Goal: Task Accomplishment & Management: Manage account settings

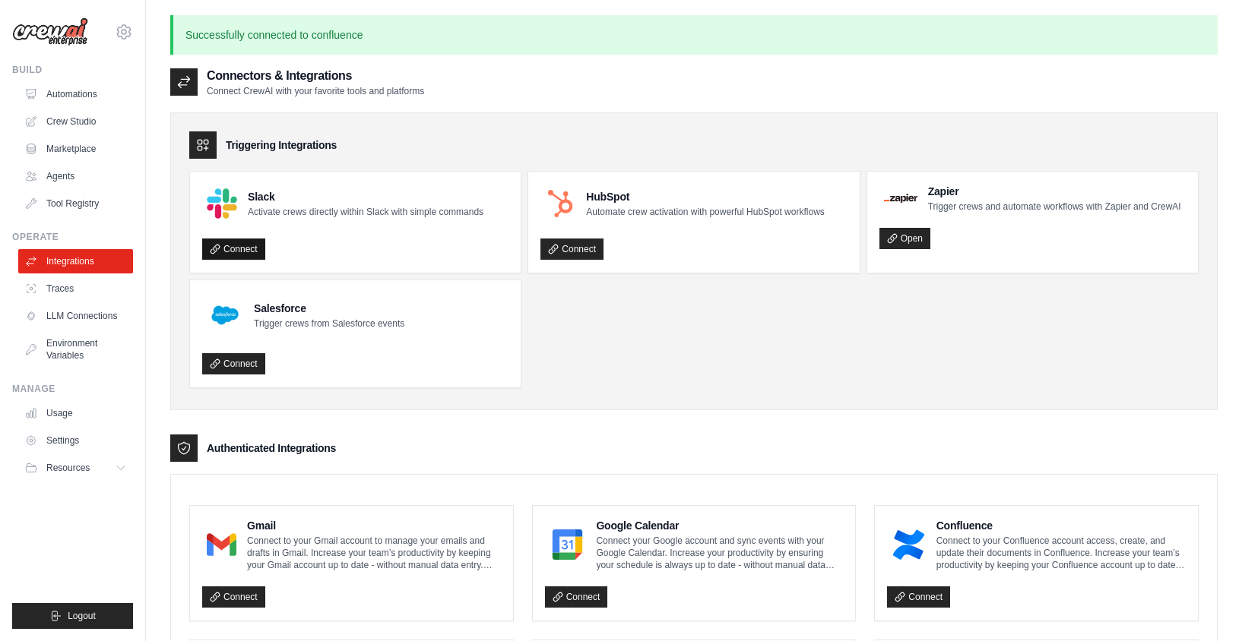
click at [241, 255] on link "Connect" at bounding box center [233, 249] width 63 height 21
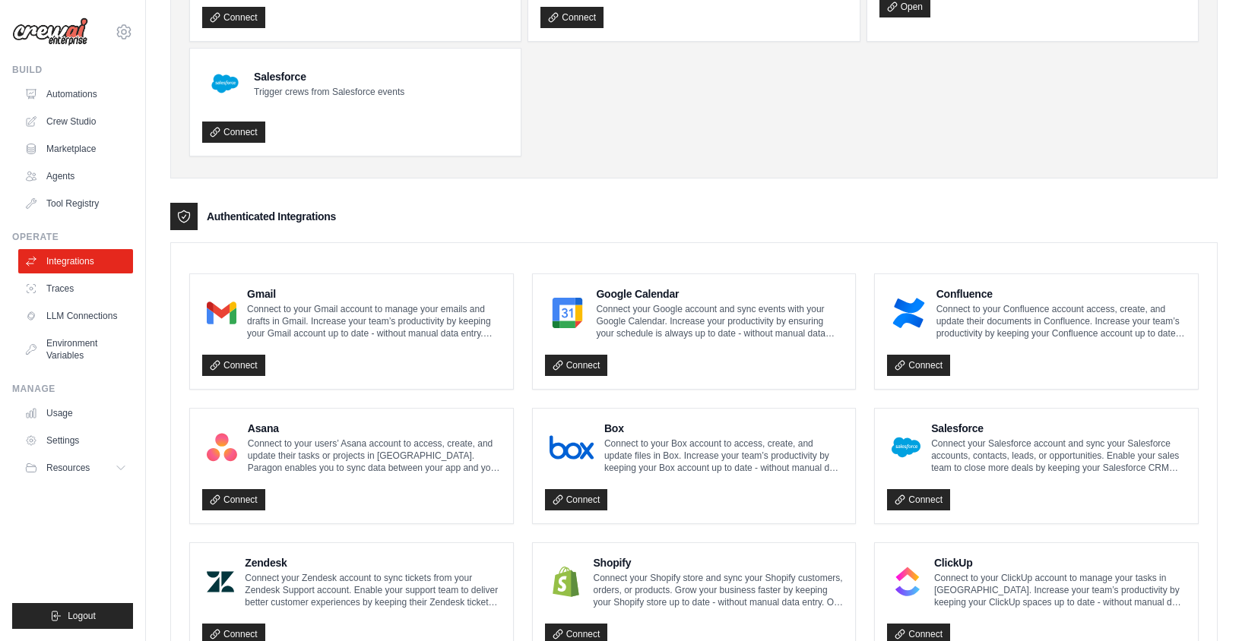
scroll to position [274, 0]
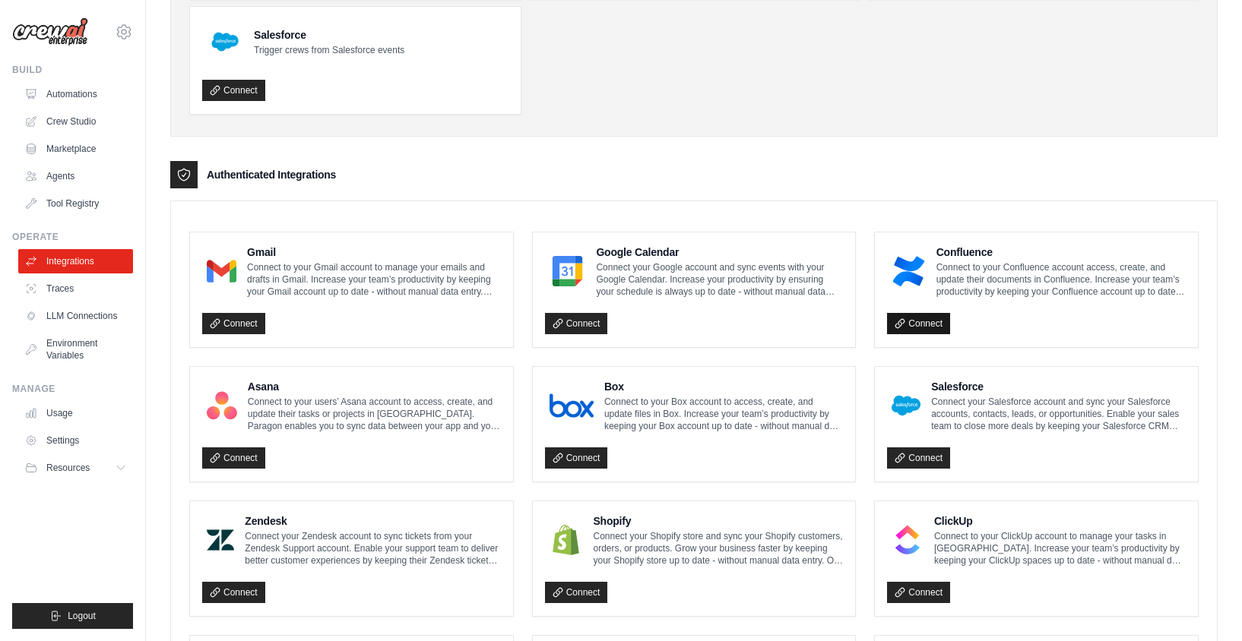
click at [910, 318] on link "Connect" at bounding box center [918, 323] width 63 height 21
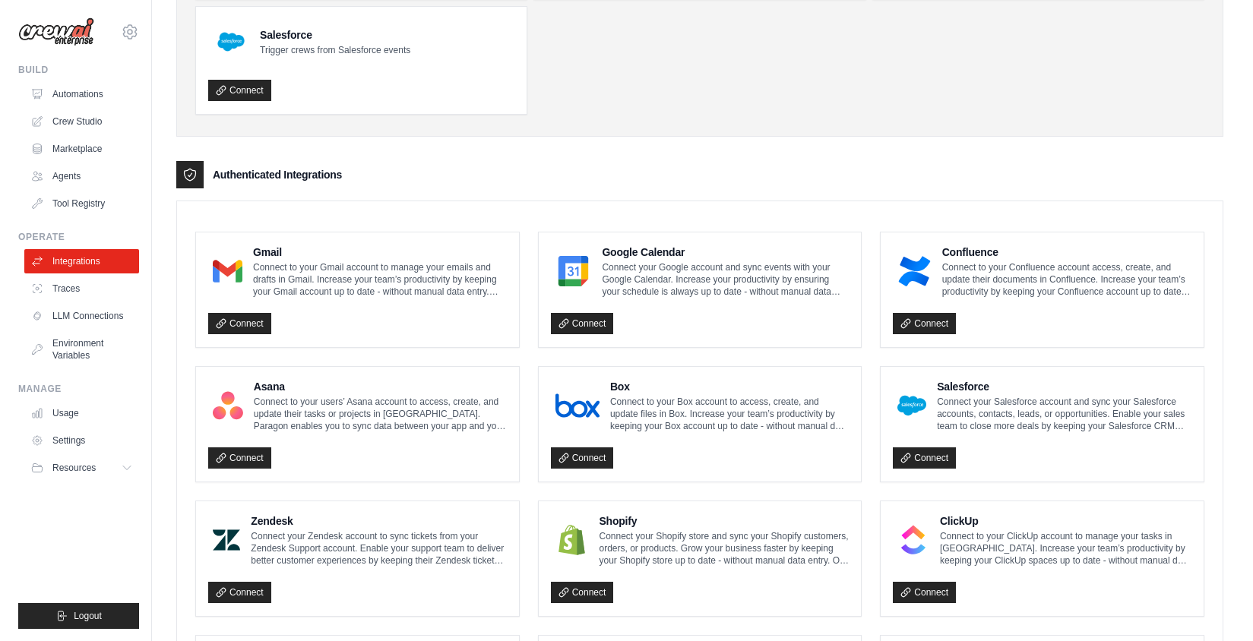
scroll to position [0, 0]
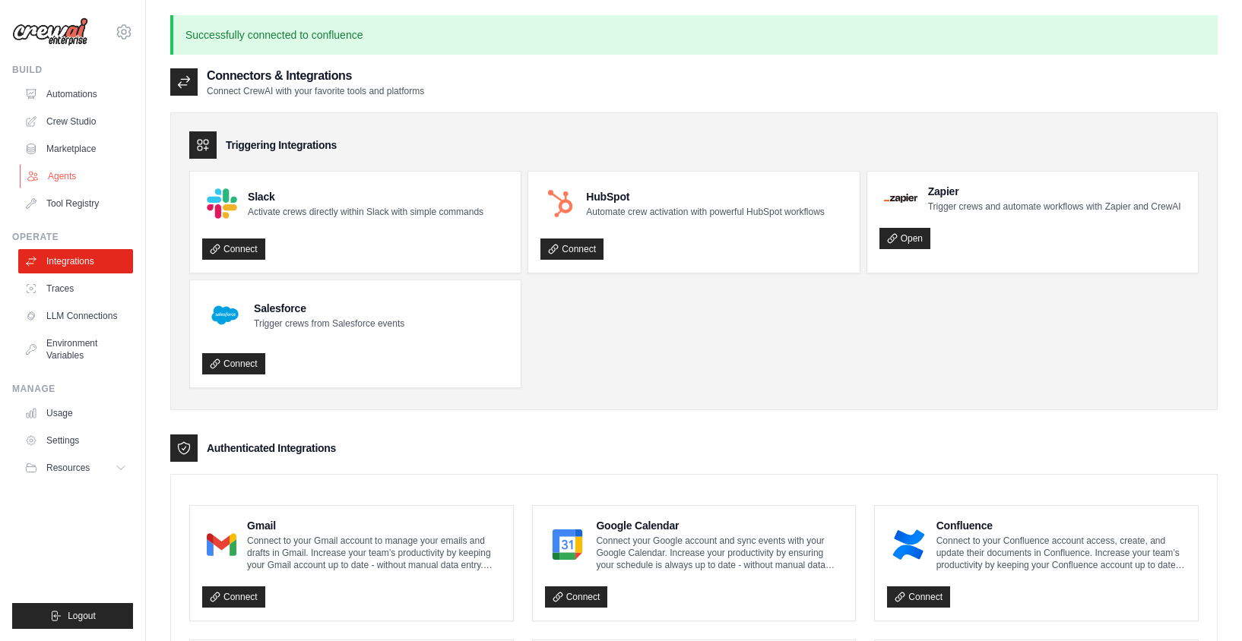
click at [64, 181] on link "Agents" at bounding box center [77, 176] width 115 height 24
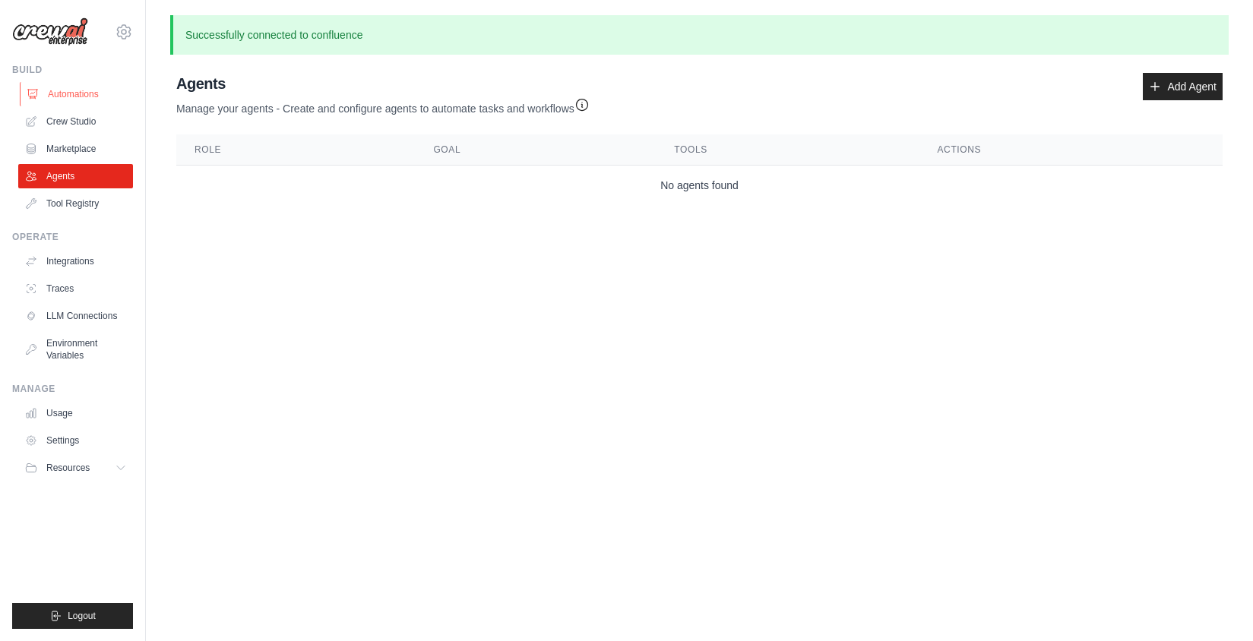
click at [94, 100] on link "Automations" at bounding box center [77, 94] width 115 height 24
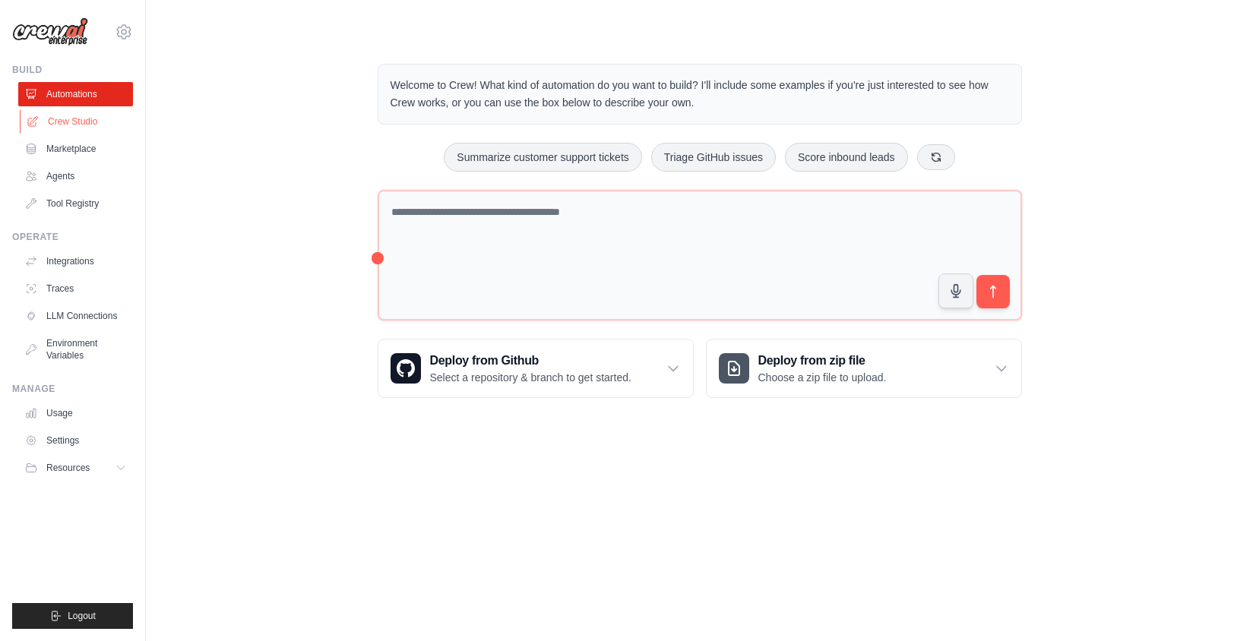
click at [79, 128] on link "Crew Studio" at bounding box center [77, 121] width 115 height 24
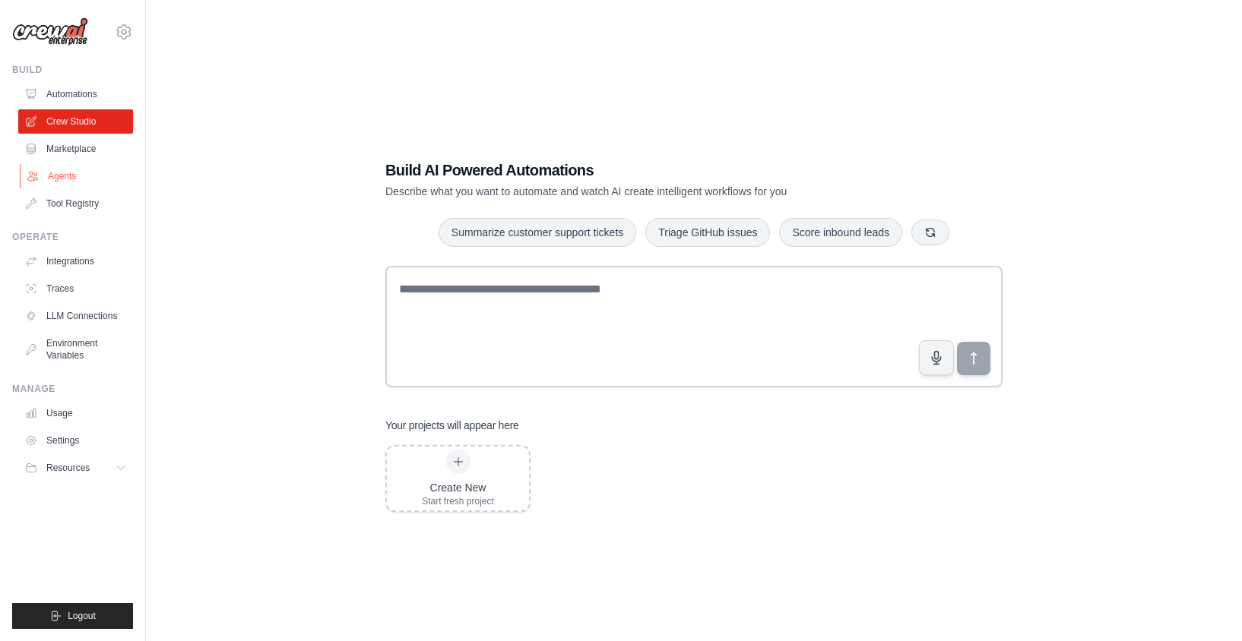
click at [50, 177] on link "Agents" at bounding box center [77, 176] width 115 height 24
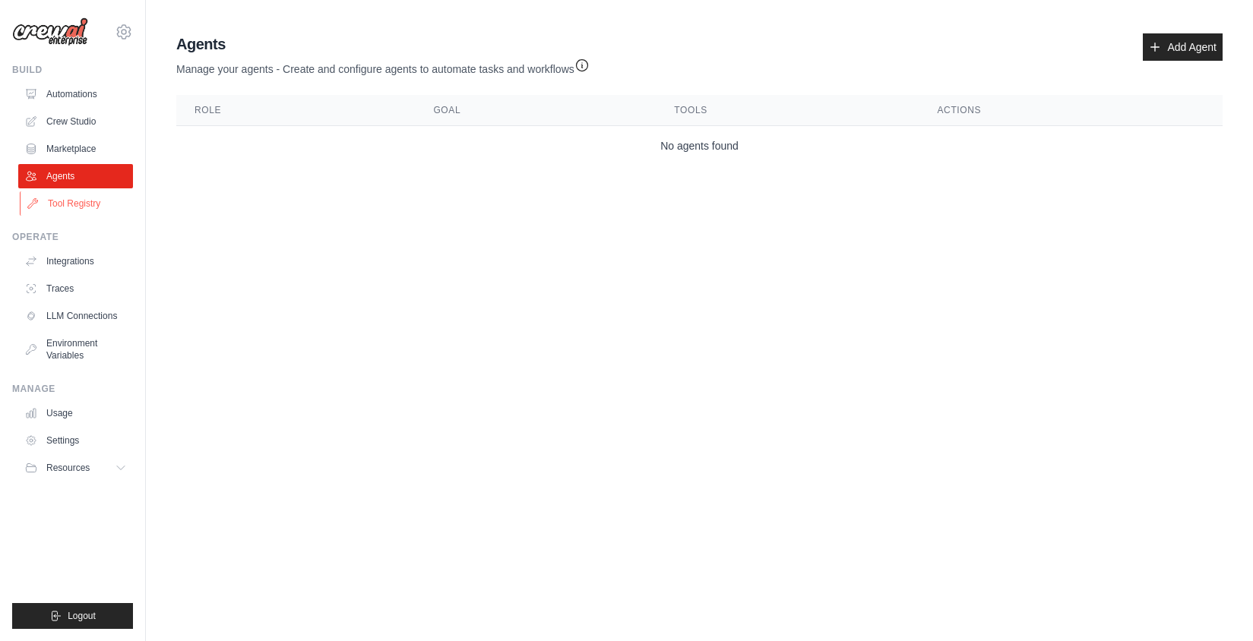
click at [68, 204] on link "Tool Registry" at bounding box center [77, 204] width 115 height 24
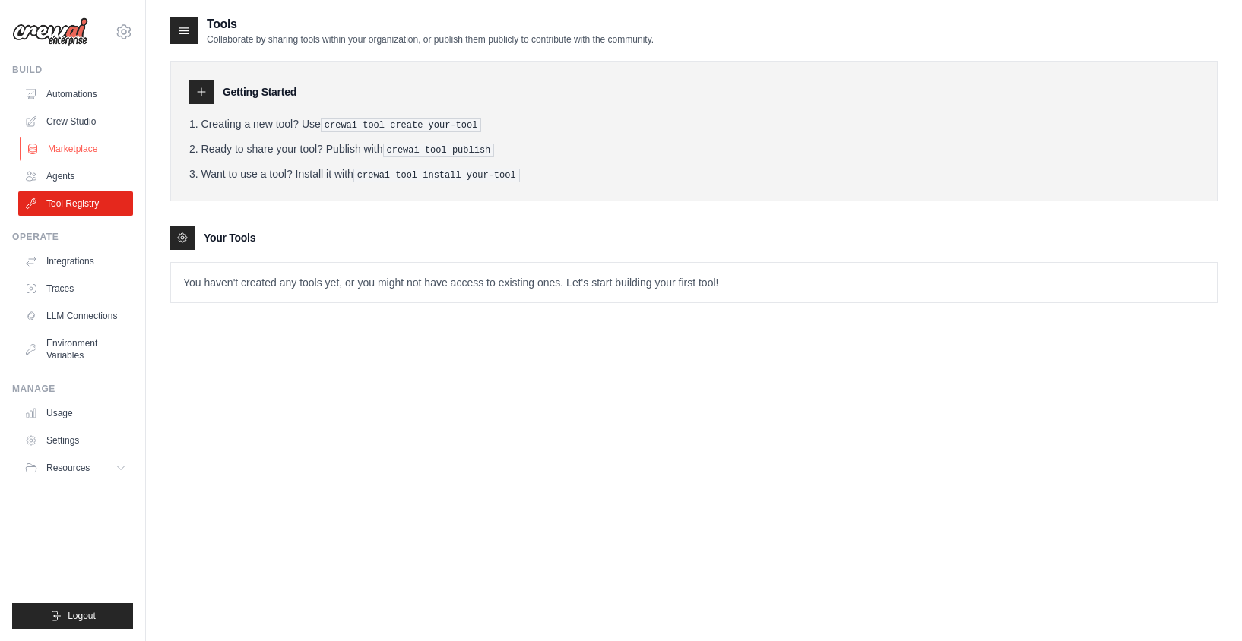
click at [78, 151] on link "Marketplace" at bounding box center [77, 149] width 115 height 24
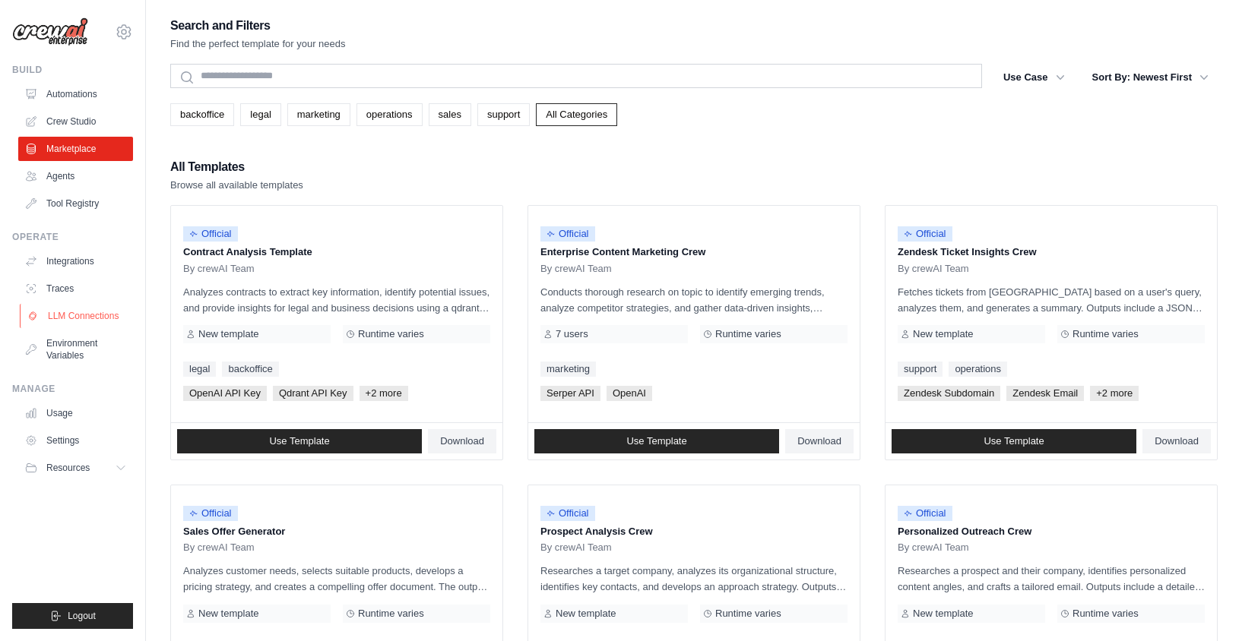
click at [99, 312] on link "LLM Connections" at bounding box center [77, 316] width 115 height 24
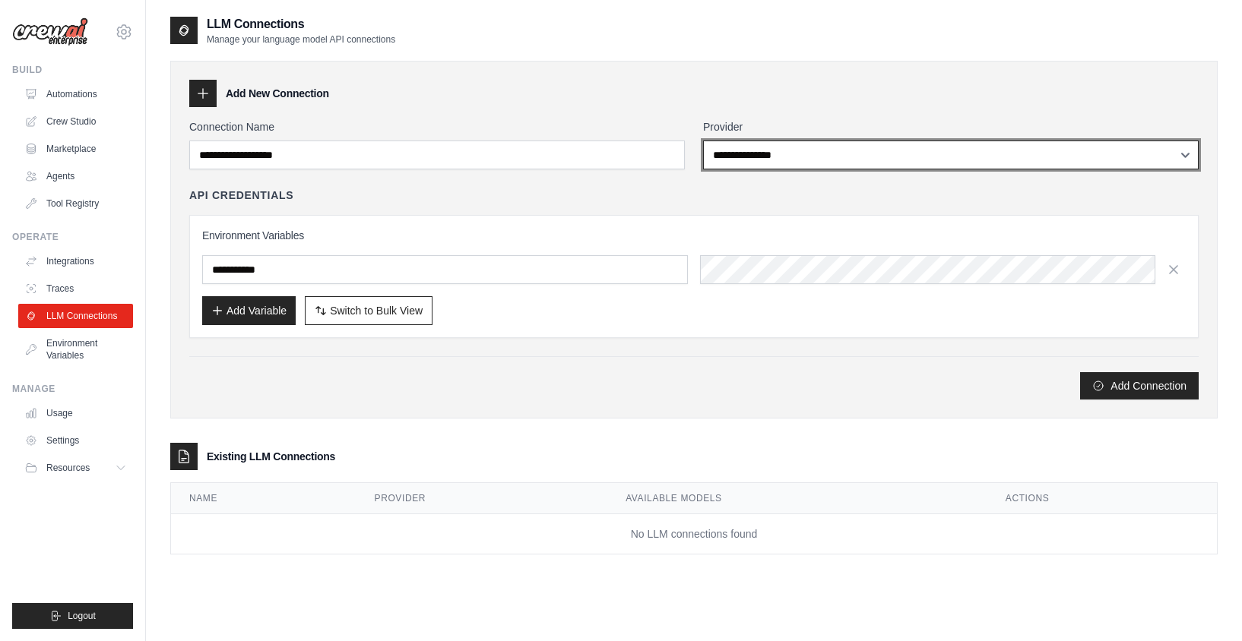
drag, startPoint x: 832, startPoint y: 156, endPoint x: 871, endPoint y: 496, distance: 341.9
click at [871, 497] on div "**********" at bounding box center [693, 300] width 1047 height 509
select select "*******"
click at [703, 141] on select "**********" at bounding box center [951, 155] width 496 height 29
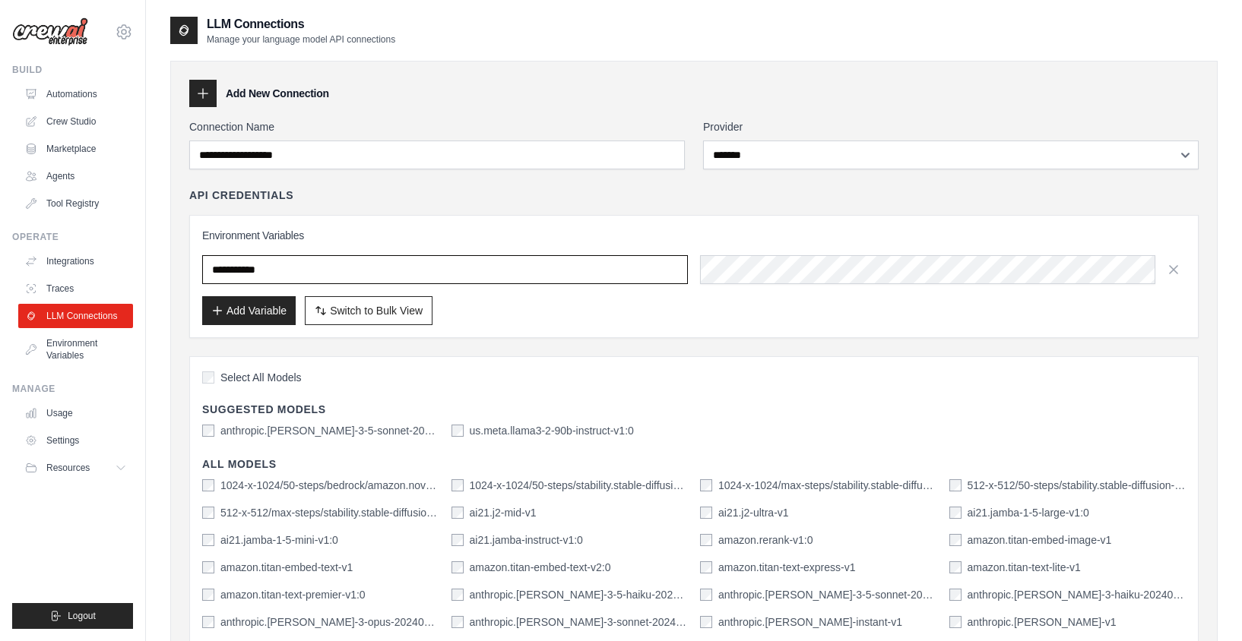
click at [578, 275] on input "text" at bounding box center [445, 269] width 486 height 29
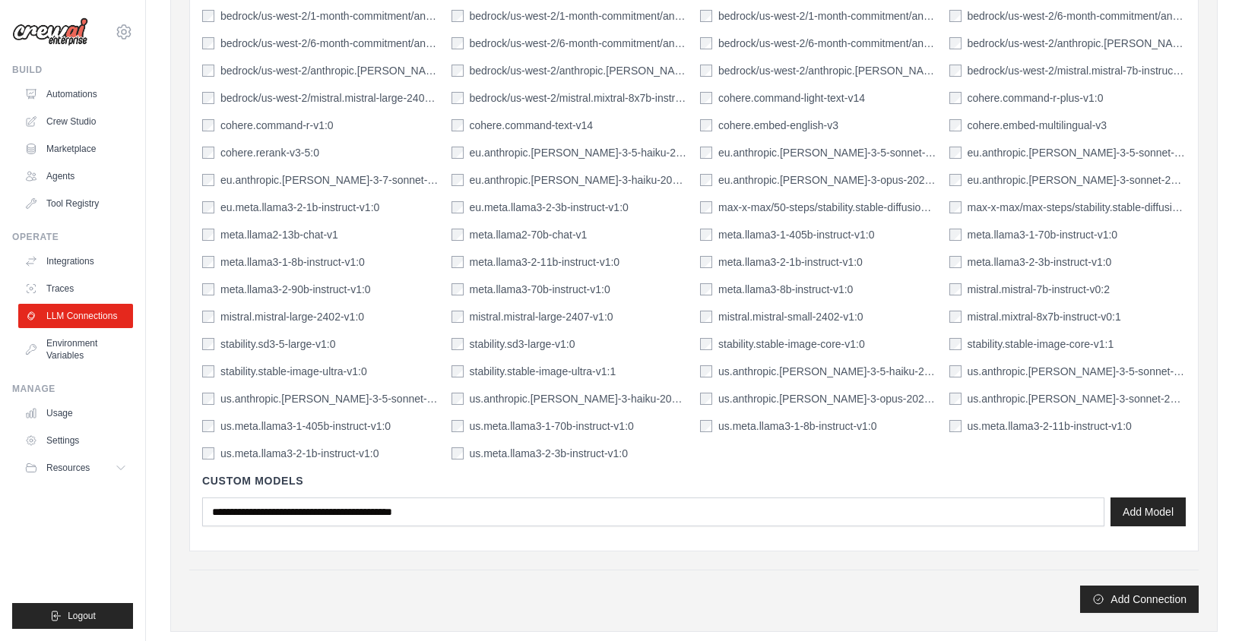
scroll to position [1277, 0]
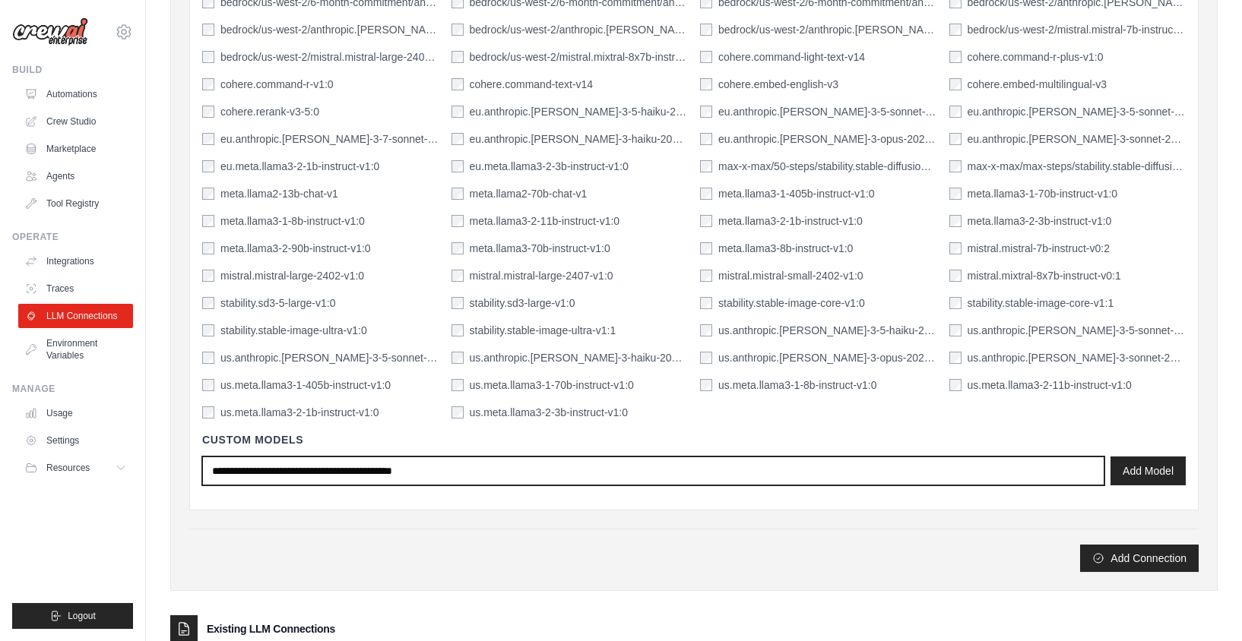
click at [569, 477] on input "text" at bounding box center [653, 471] width 902 height 29
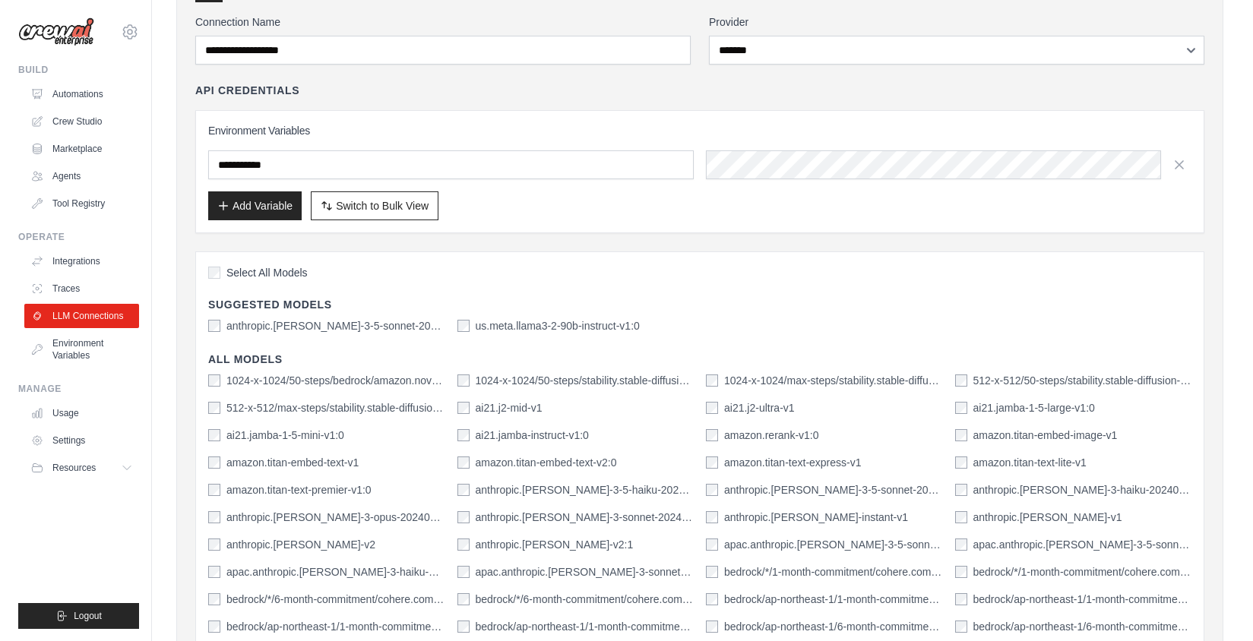
scroll to position [0, 0]
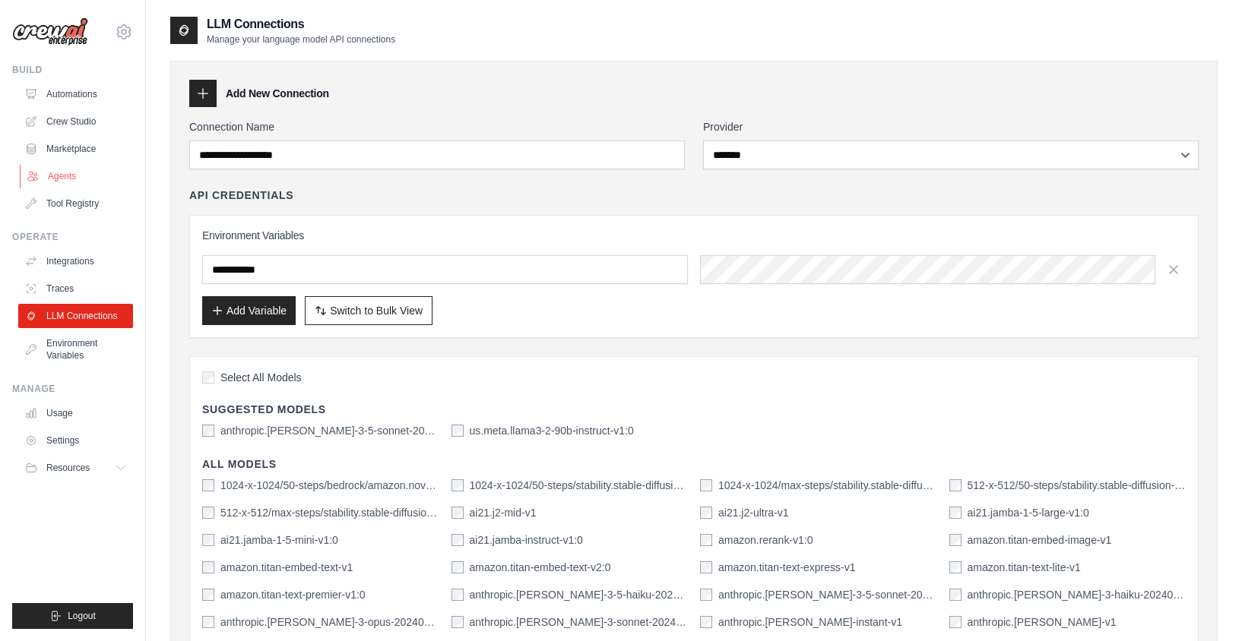
click at [46, 179] on link "Agents" at bounding box center [77, 176] width 115 height 24
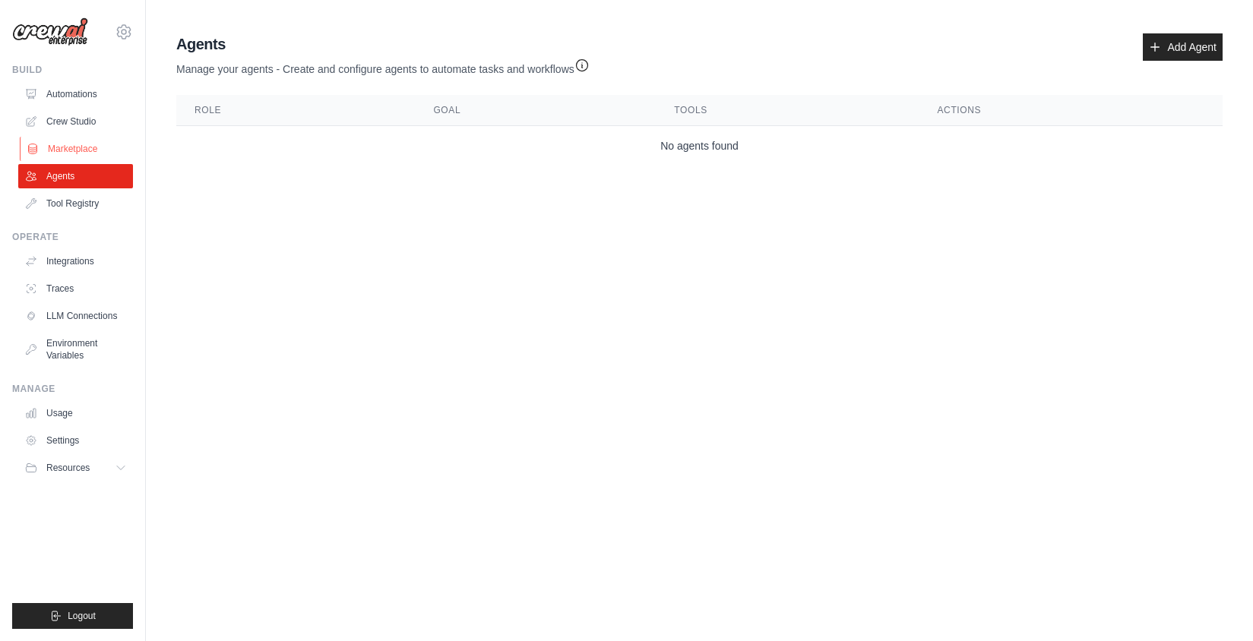
click at [71, 152] on link "Marketplace" at bounding box center [77, 149] width 115 height 24
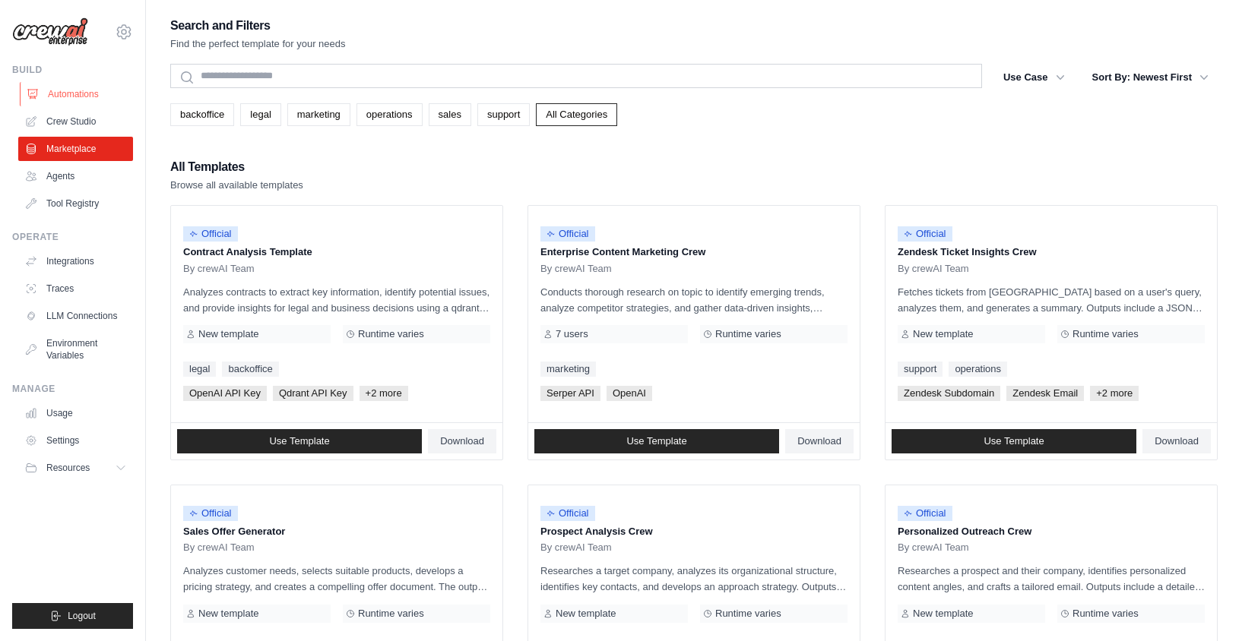
click at [64, 99] on link "Automations" at bounding box center [77, 94] width 115 height 24
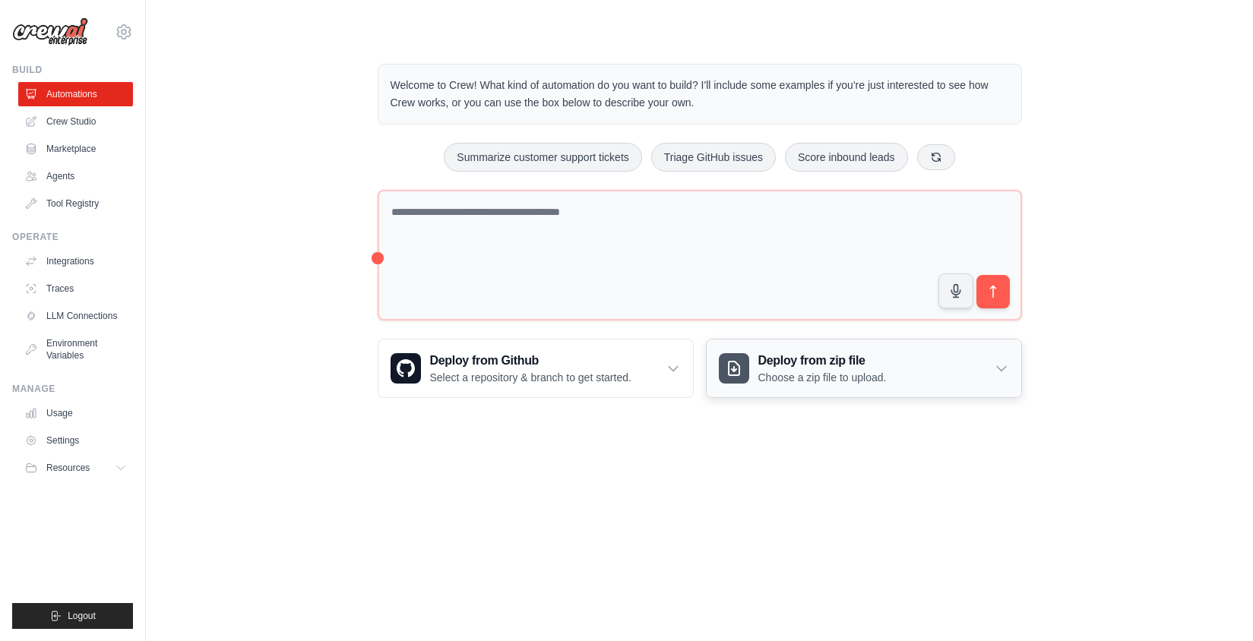
click at [1003, 367] on icon at bounding box center [1001, 368] width 15 height 15
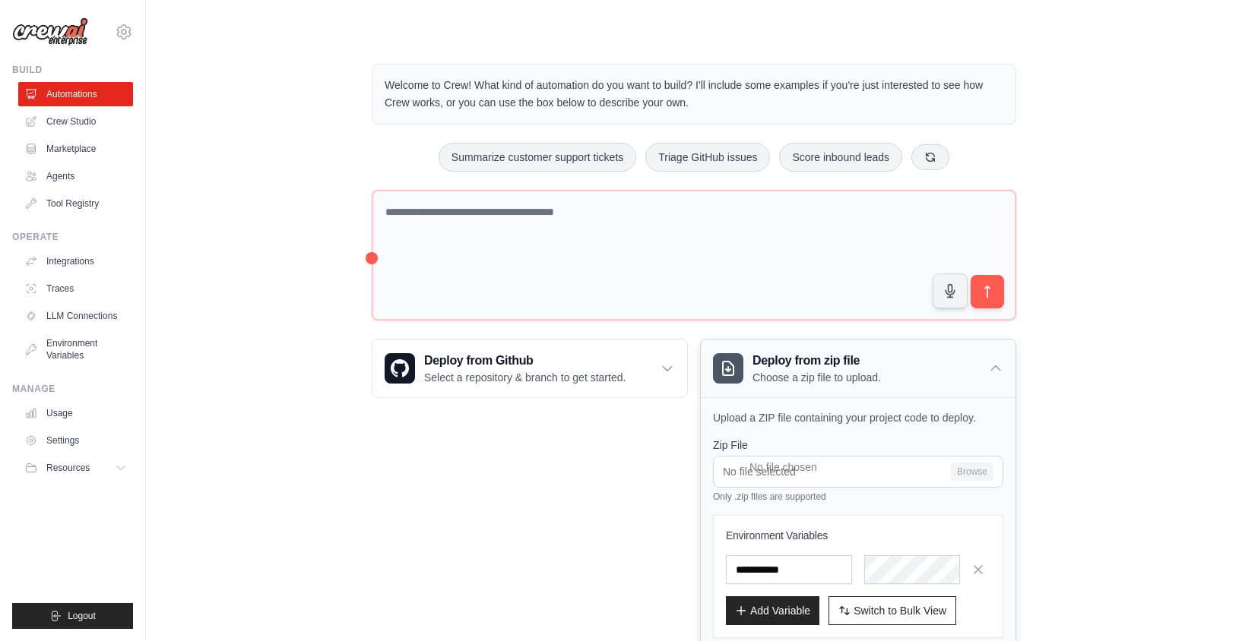
click at [1003, 367] on div "Deploy from zip file Choose a zip file to upload." at bounding box center [858, 369] width 315 height 58
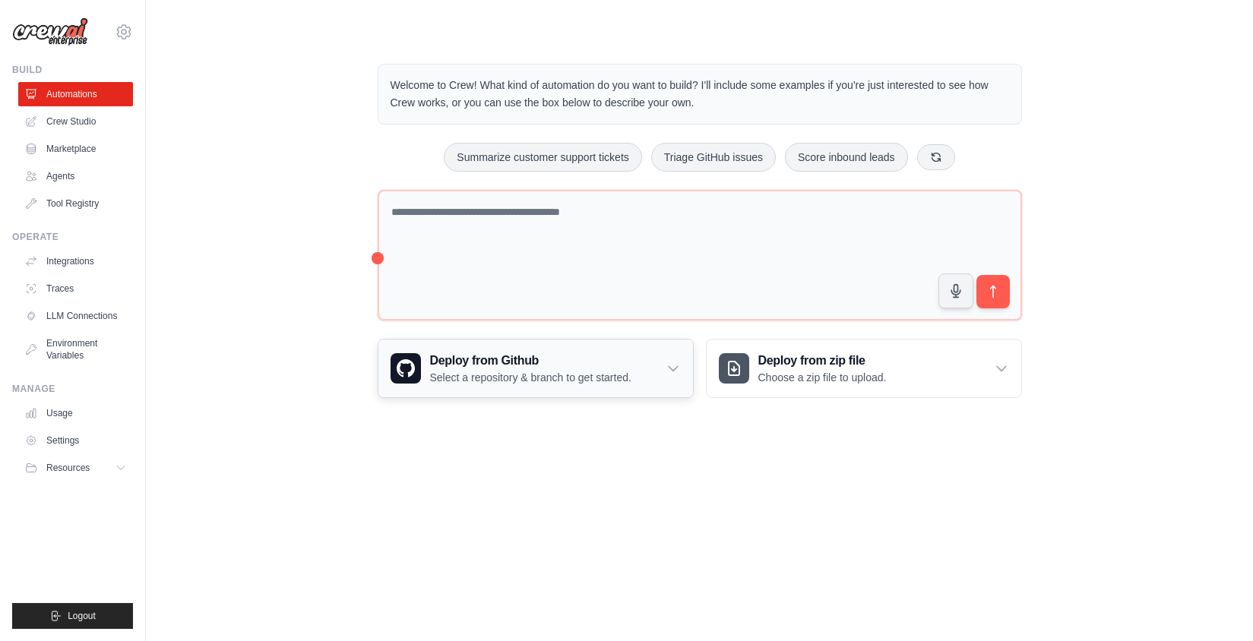
click at [606, 375] on p "Select a repository & branch to get started." at bounding box center [530, 377] width 201 height 15
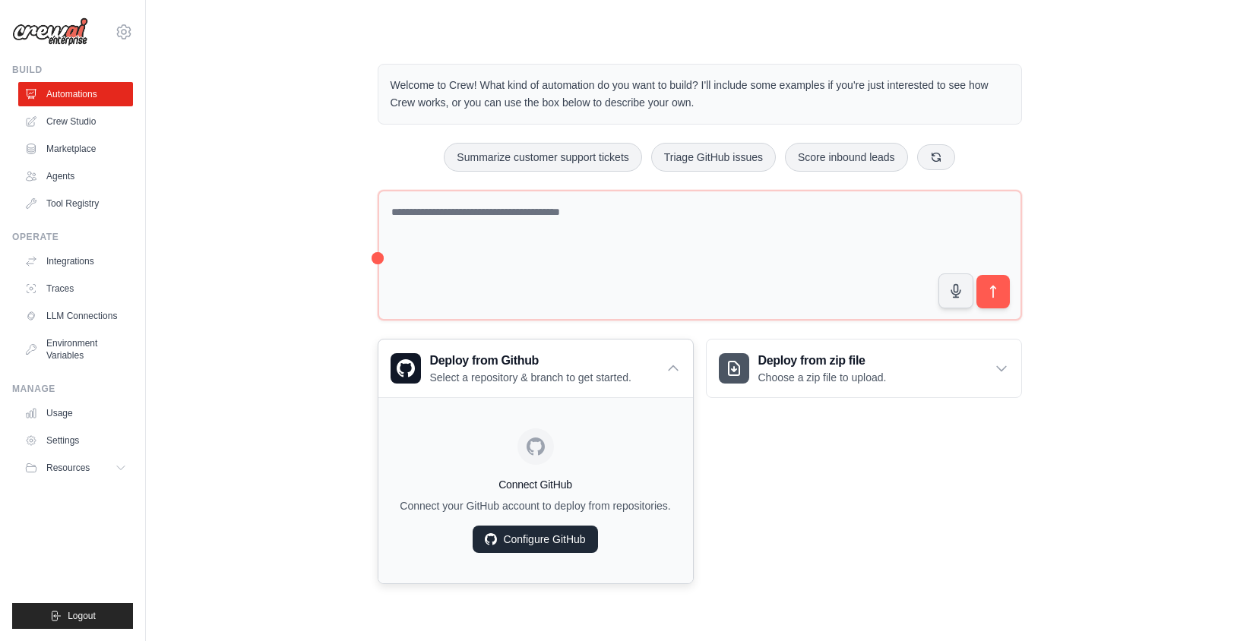
click at [502, 546] on link "Configure GitHub" at bounding box center [535, 539] width 125 height 27
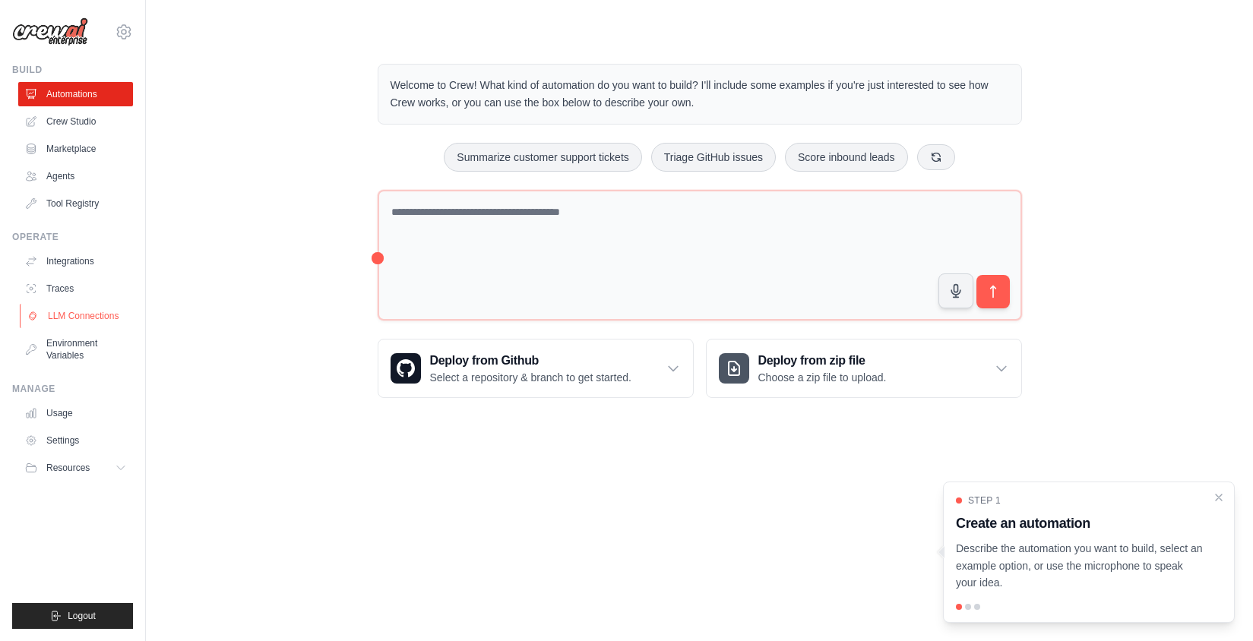
click at [115, 321] on link "LLM Connections" at bounding box center [77, 316] width 115 height 24
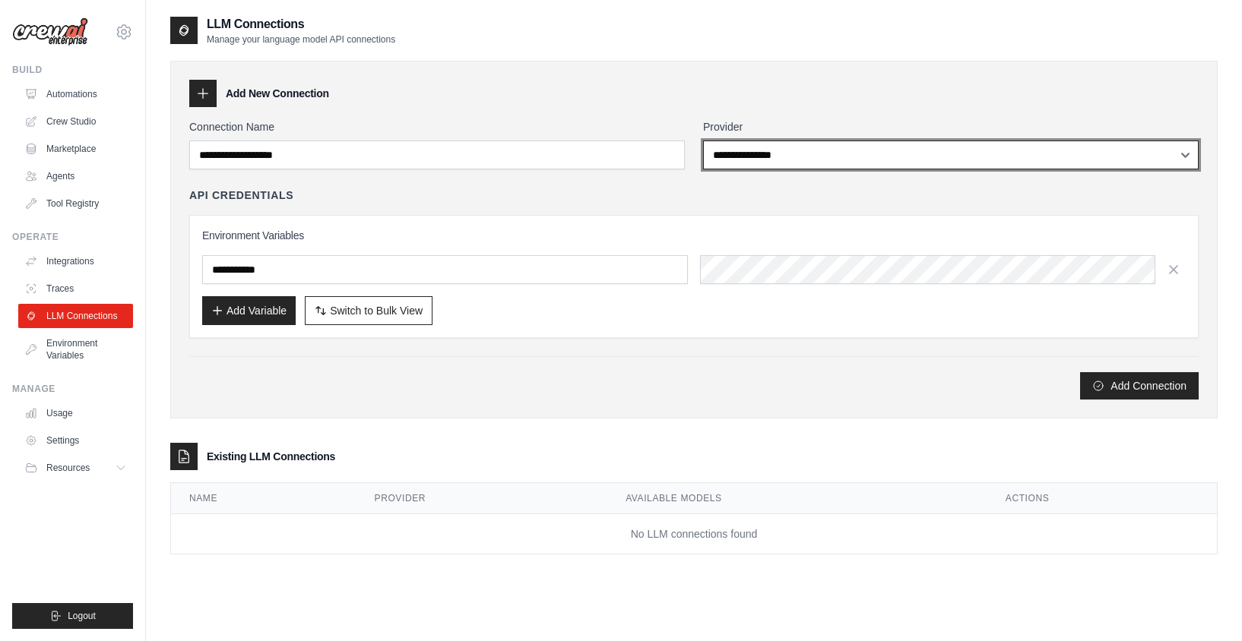
select select "*******"
click at [703, 141] on select "**********" at bounding box center [951, 155] width 496 height 29
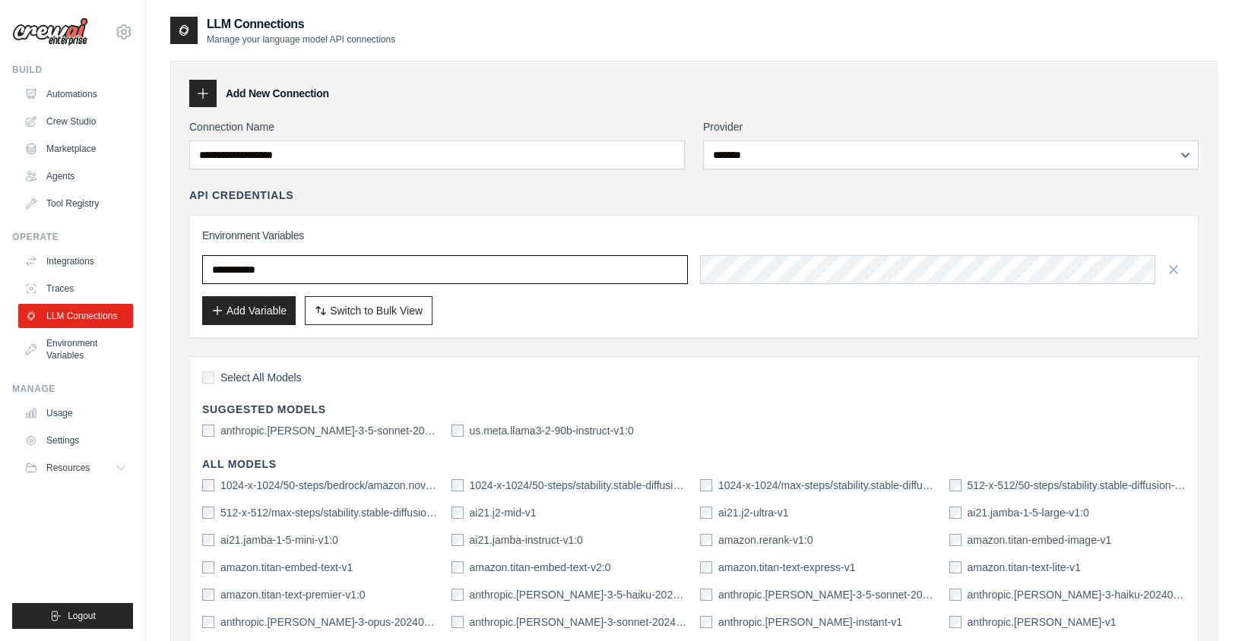
click at [388, 280] on input "text" at bounding box center [445, 269] width 486 height 29
paste input "**********"
type input "**********"
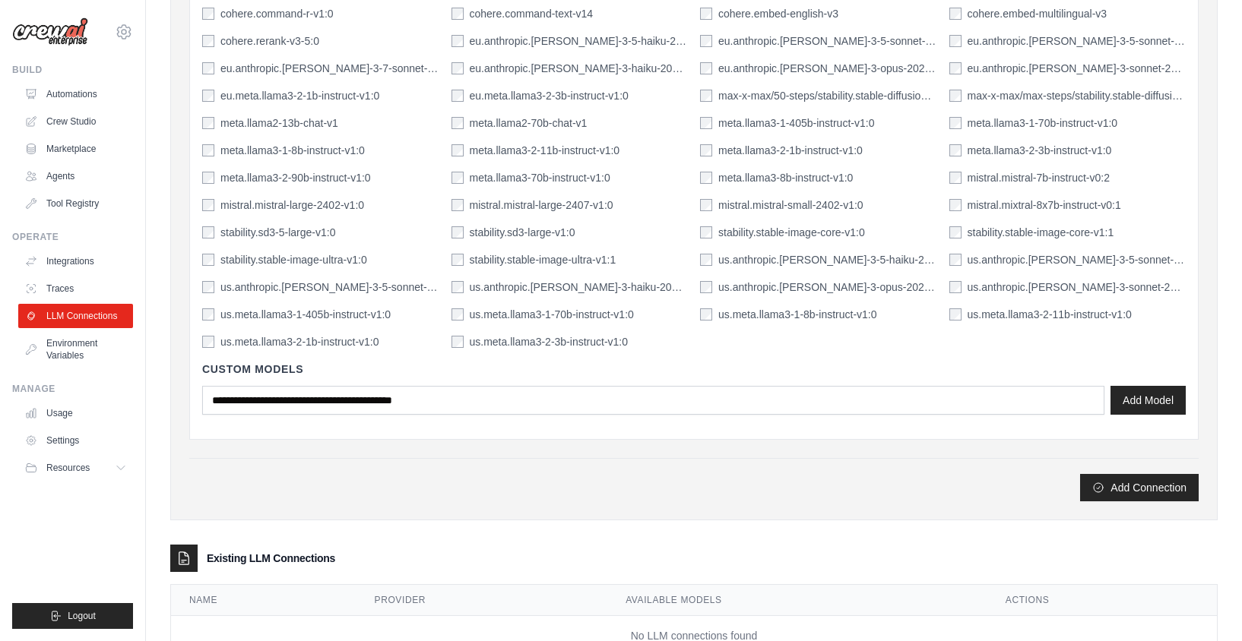
scroll to position [1311, 0]
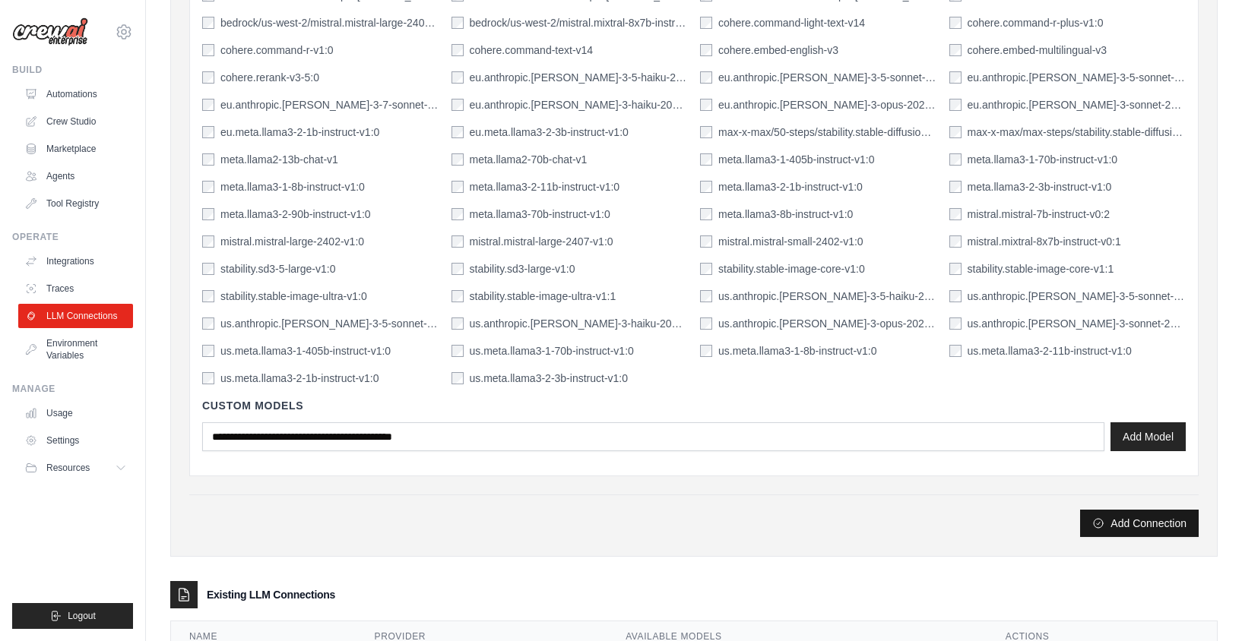
click at [1119, 527] on button "Add Connection" at bounding box center [1139, 523] width 119 height 27
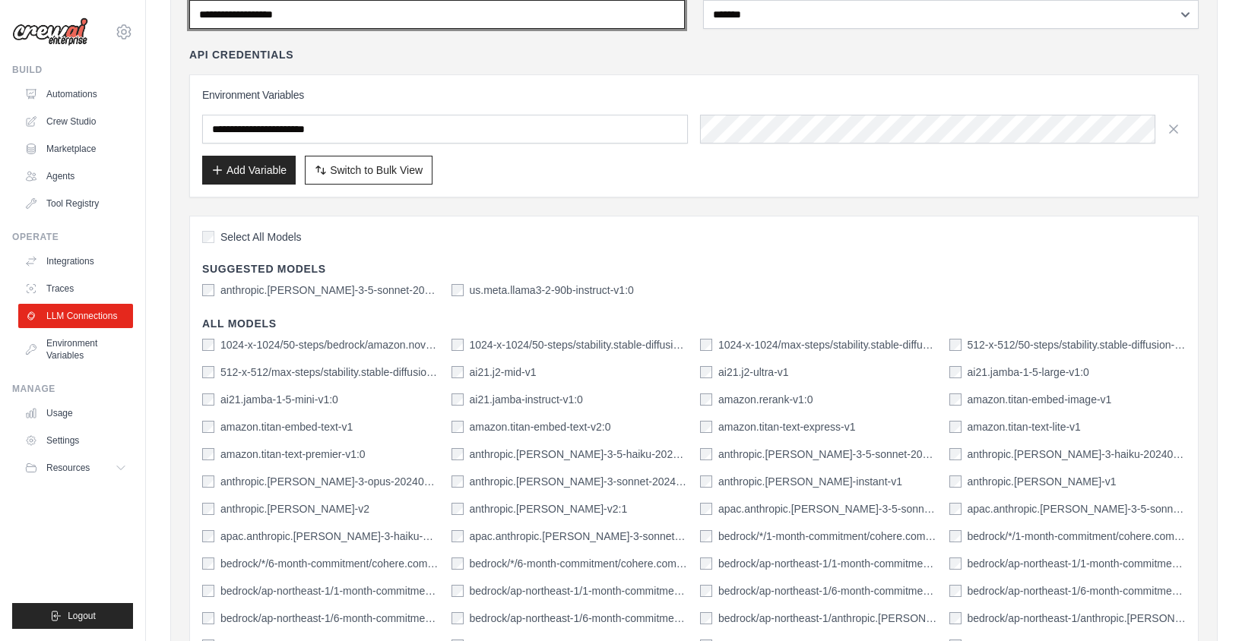
scroll to position [0, 0]
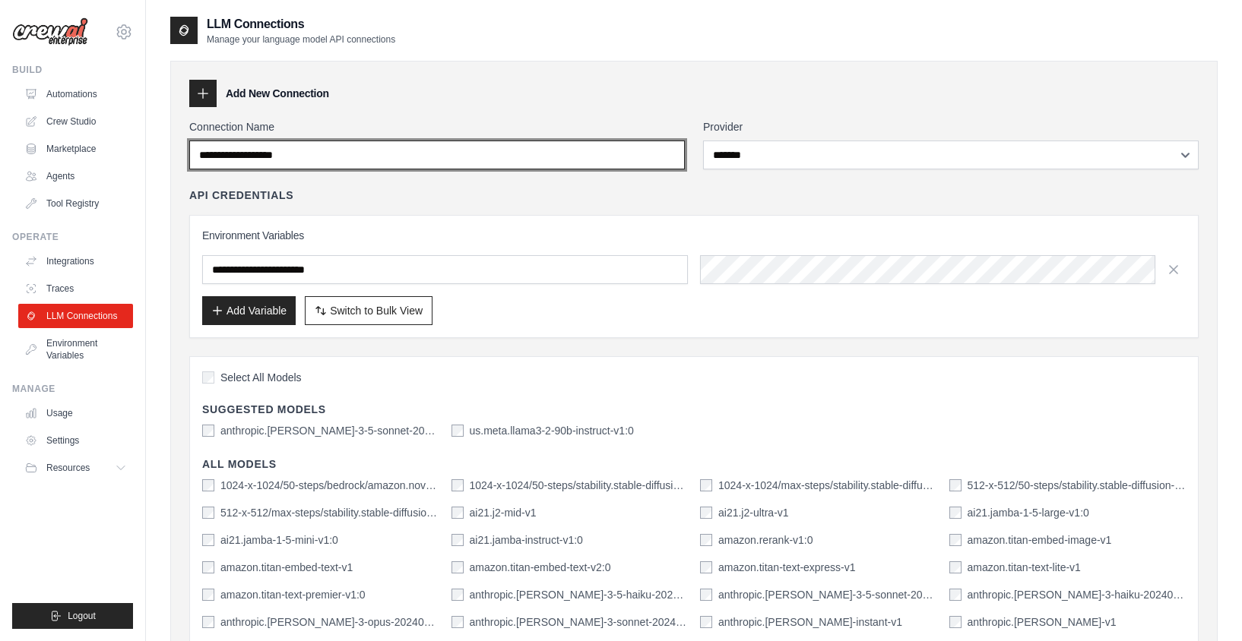
click at [330, 153] on input "Connection Name" at bounding box center [437, 155] width 496 height 29
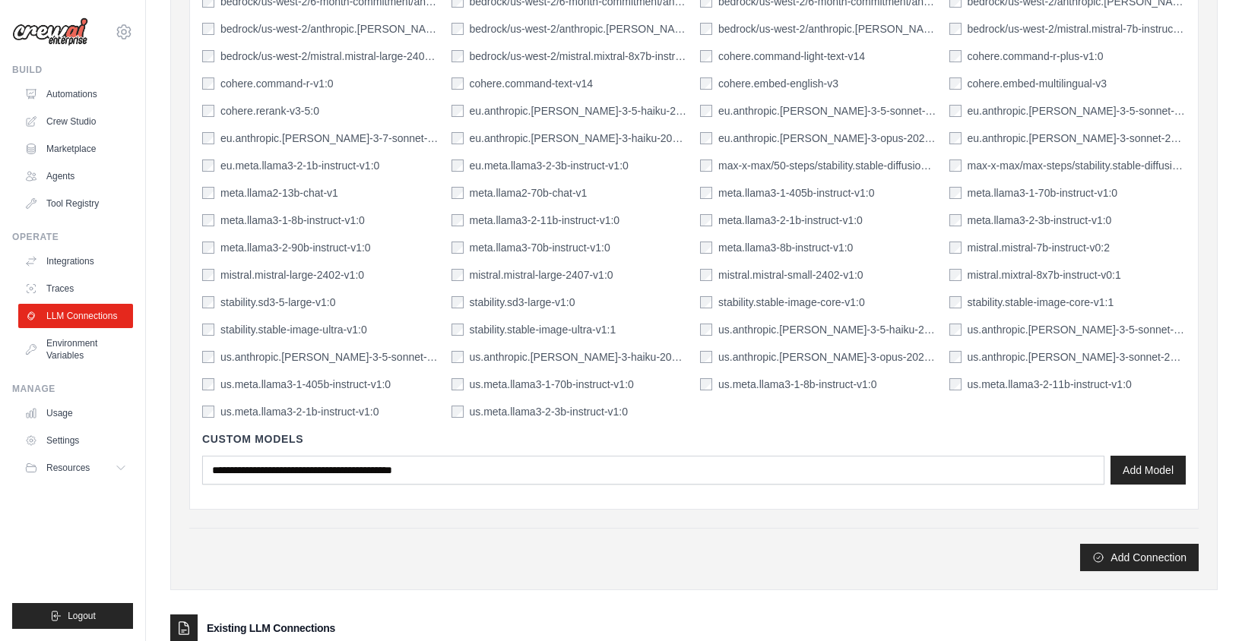
scroll to position [1402, 0]
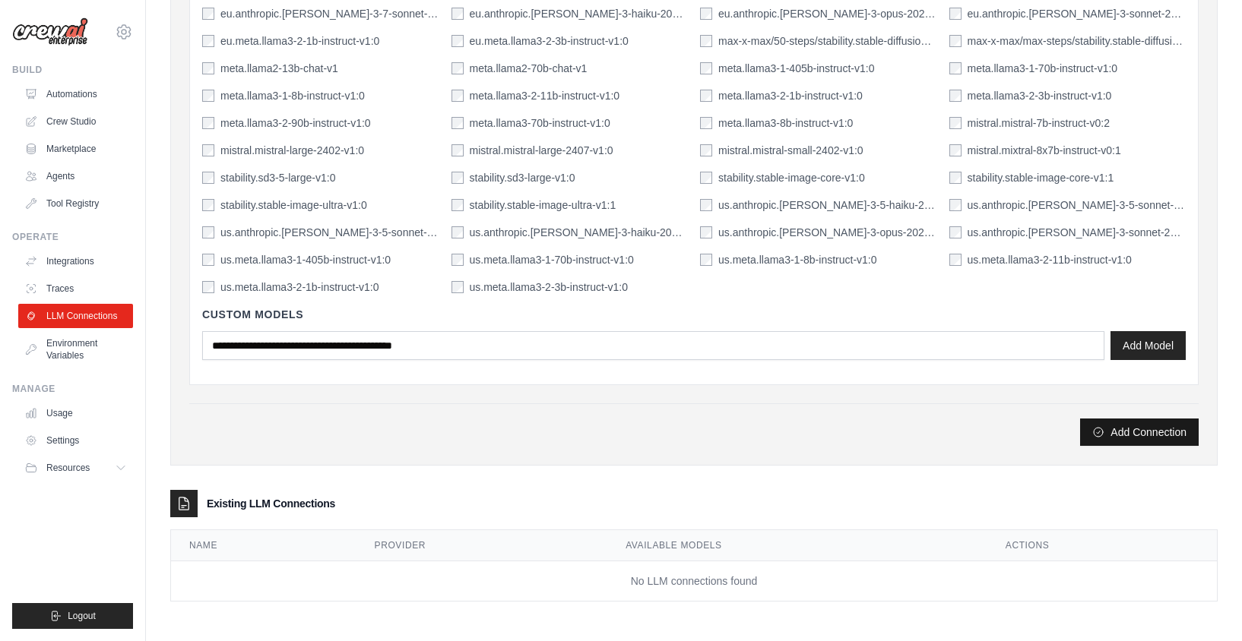
type input "*******"
click at [1117, 434] on button "Add Connection" at bounding box center [1139, 432] width 119 height 27
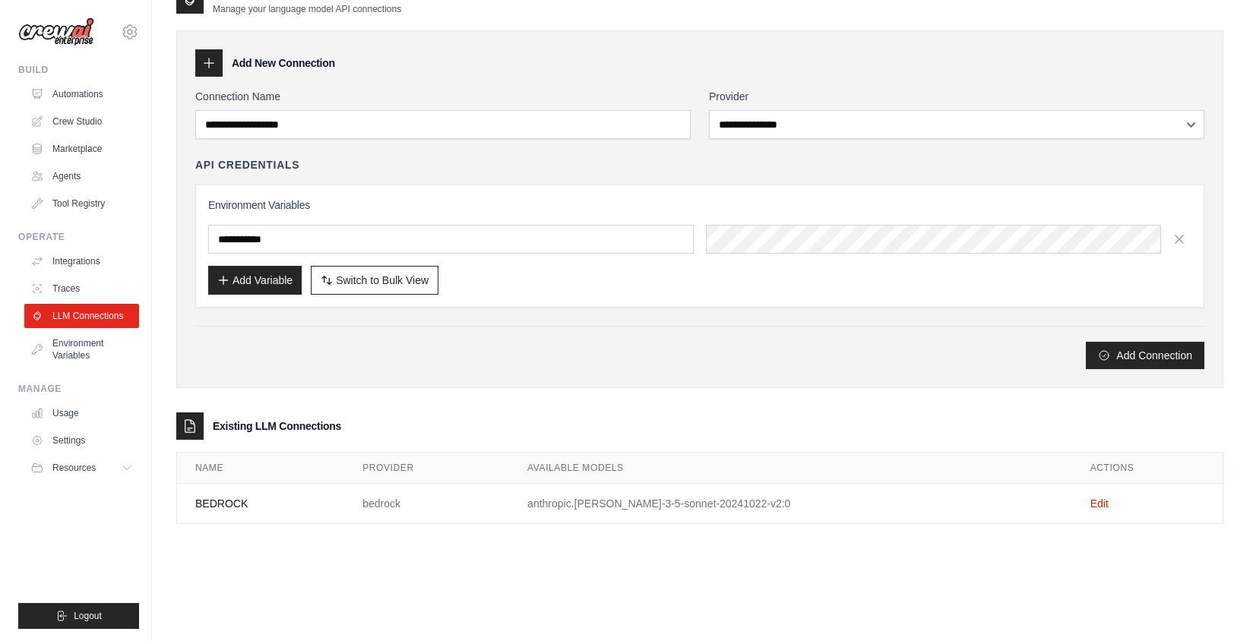
scroll to position [0, 0]
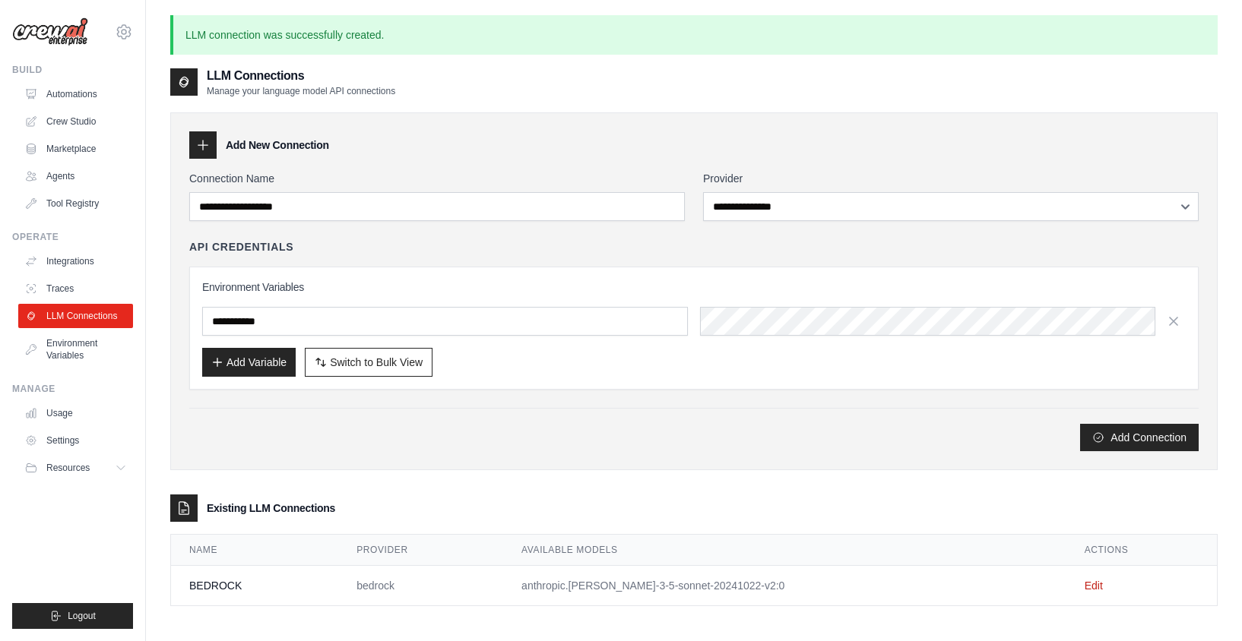
click at [698, 490] on div "**********" at bounding box center [693, 351] width 1047 height 509
click at [66, 315] on link "LLM Connections" at bounding box center [77, 316] width 115 height 24
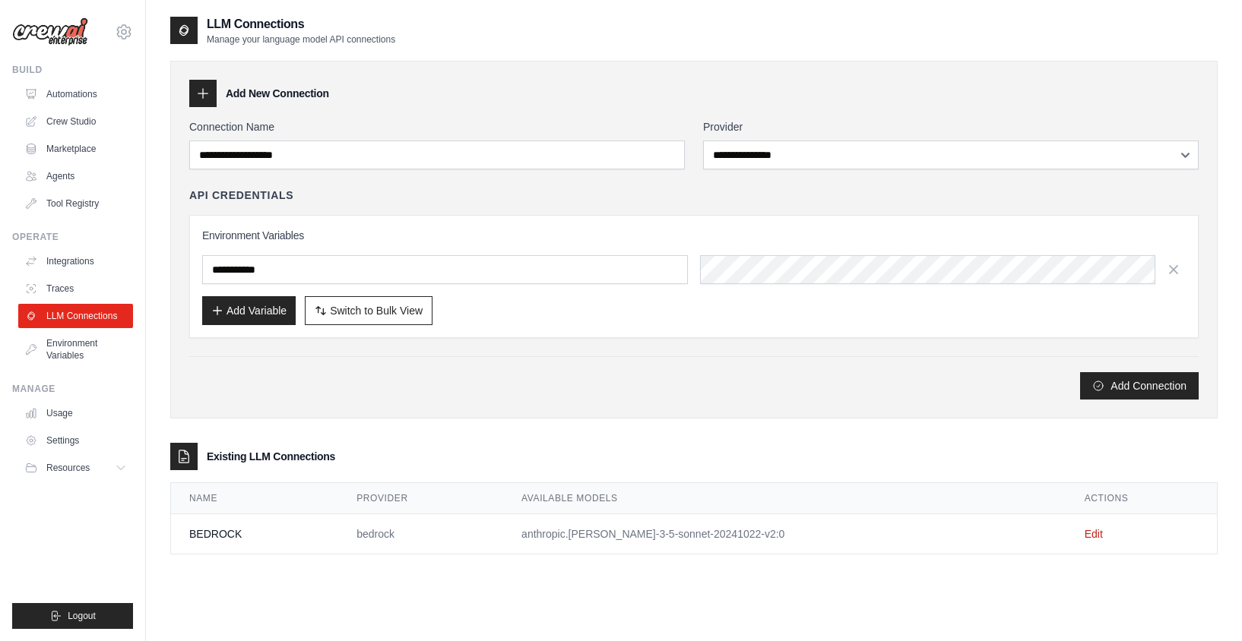
click at [583, 528] on td "anthropic.claude-3-5-sonnet-20241022-v2:0" at bounding box center [784, 535] width 563 height 40
click at [250, 546] on td "BEDROCK" at bounding box center [254, 535] width 167 height 40
click at [250, 540] on td "BEDROCK" at bounding box center [254, 535] width 167 height 40
click at [250, 539] on td "BEDROCK" at bounding box center [254, 535] width 167 height 40
click at [70, 98] on link "Automations" at bounding box center [77, 94] width 115 height 24
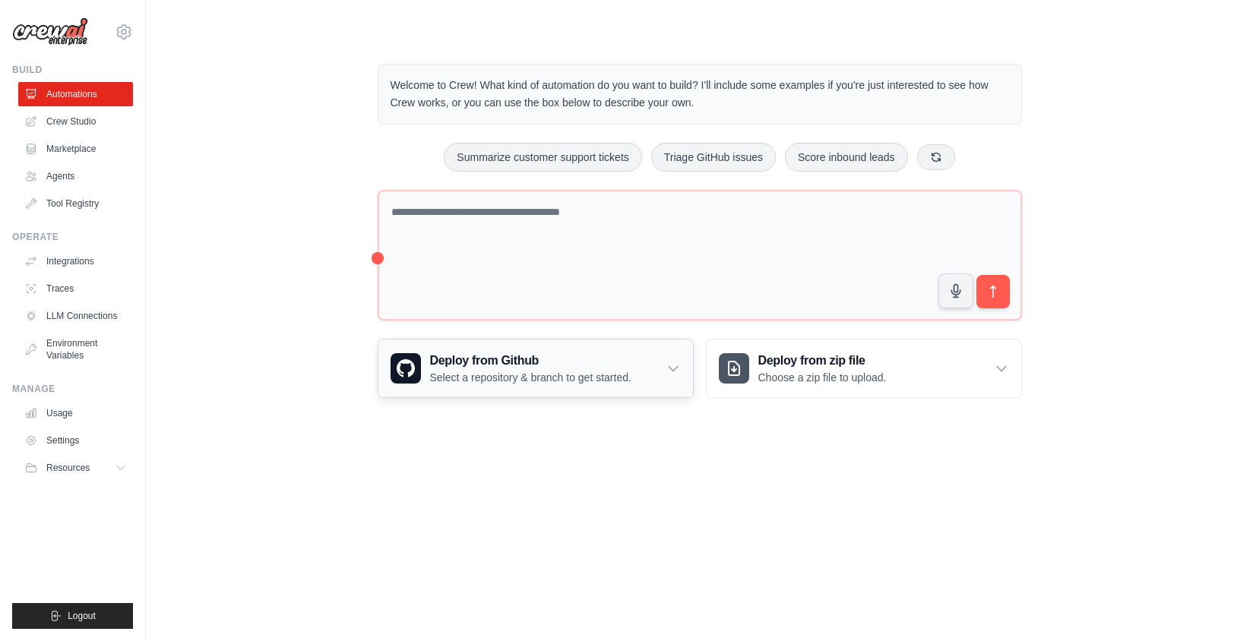
click at [517, 381] on p "Select a repository & branch to get started." at bounding box center [530, 377] width 201 height 15
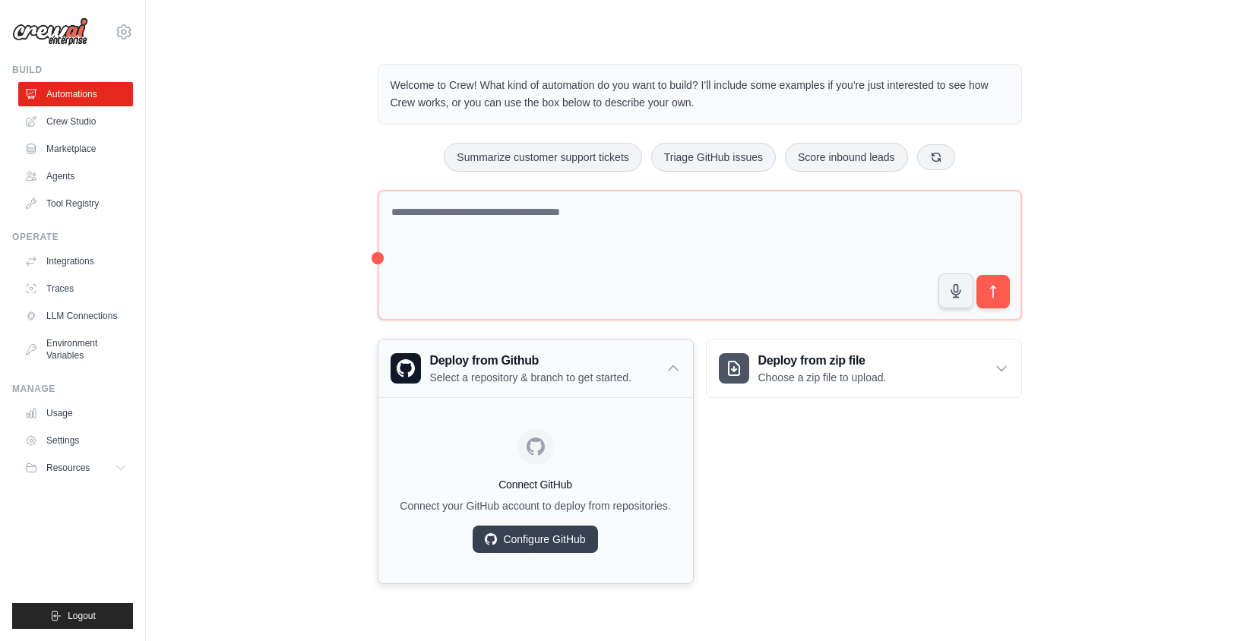
click at [517, 377] on p "Select a repository & branch to get started." at bounding box center [530, 377] width 201 height 15
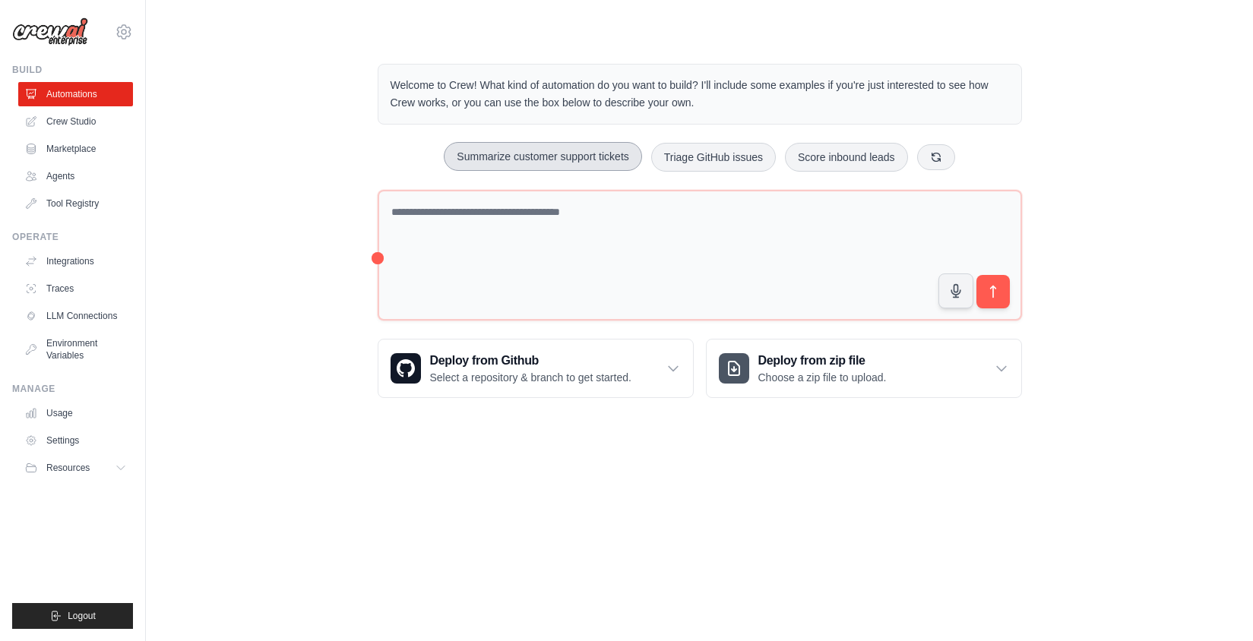
click at [559, 160] on button "Summarize customer support tickets" at bounding box center [543, 156] width 198 height 29
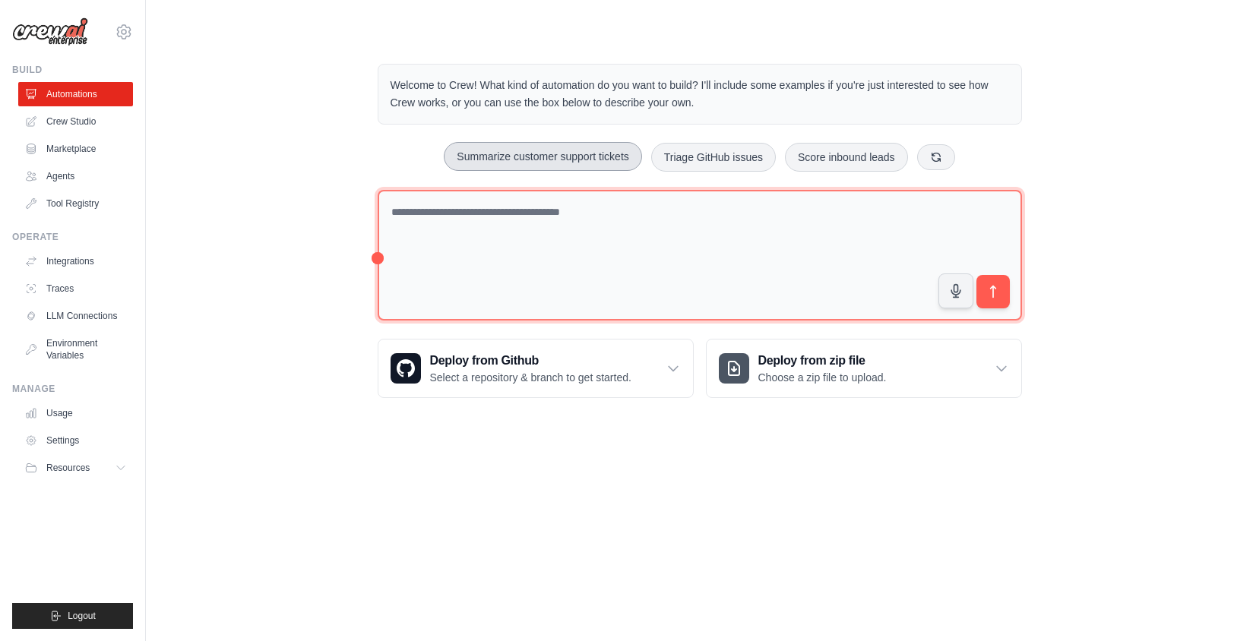
type textarea "**********"
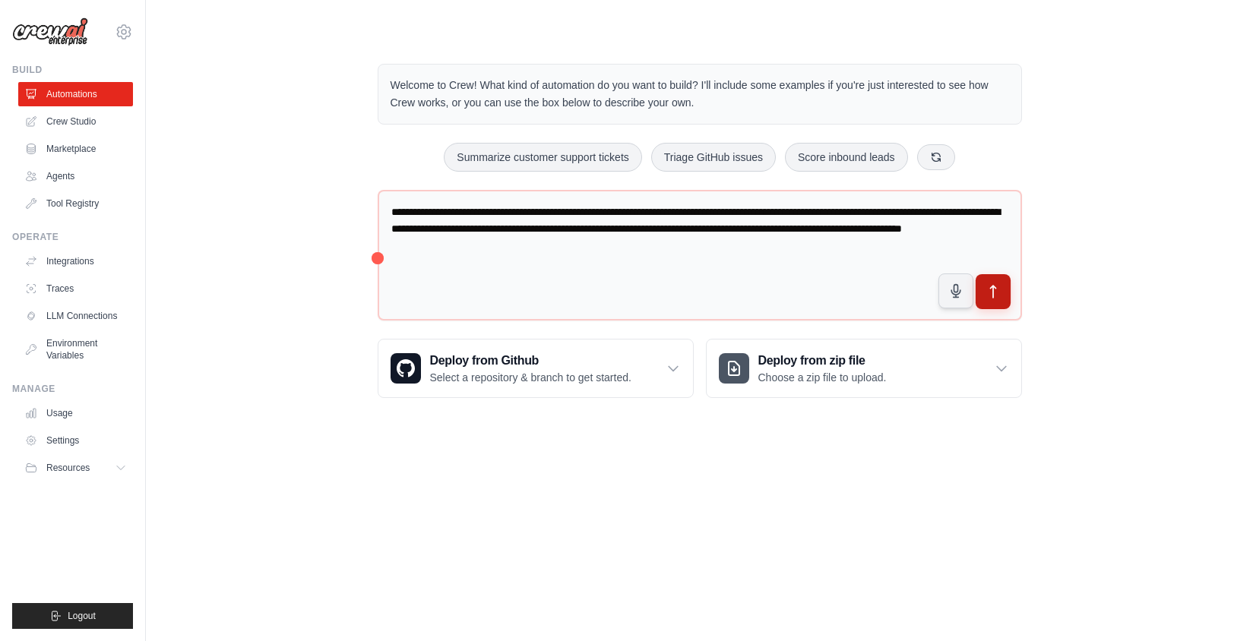
click at [999, 297] on icon "submit" at bounding box center [993, 292] width 16 height 16
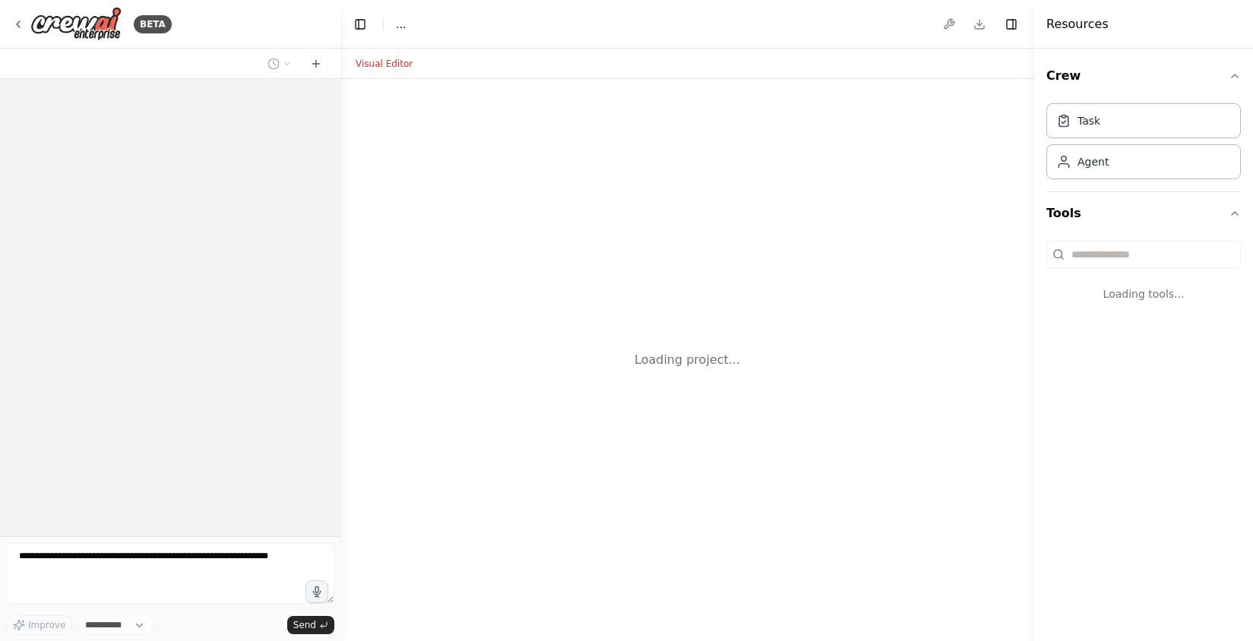
select select "****"
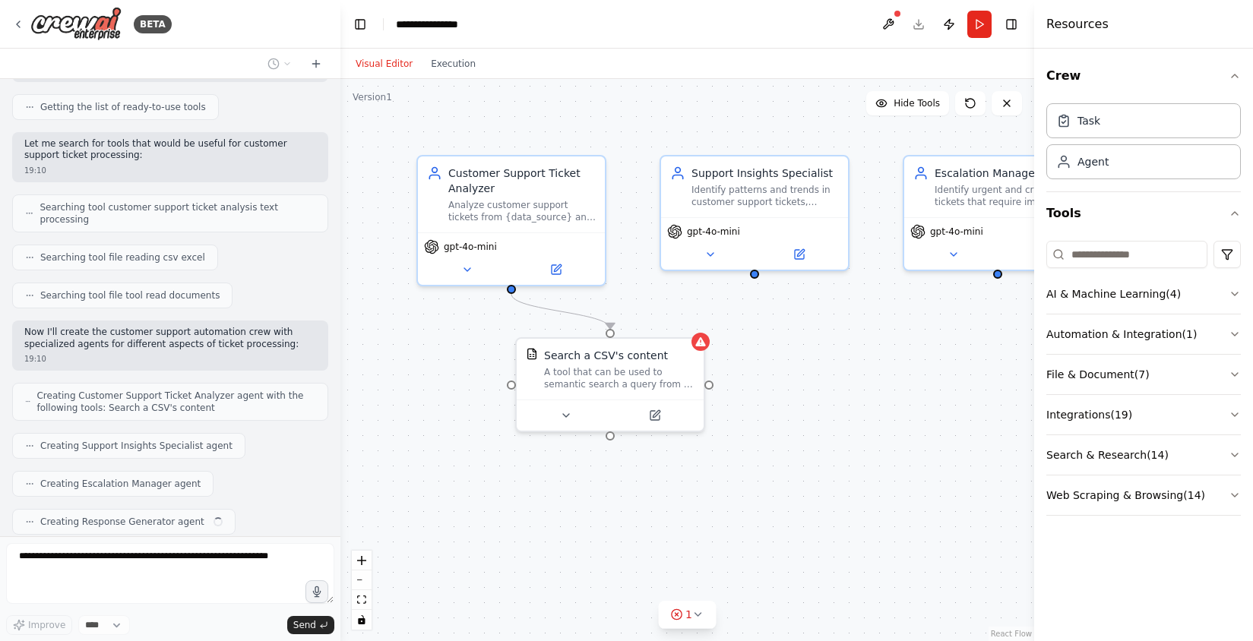
scroll to position [235, 0]
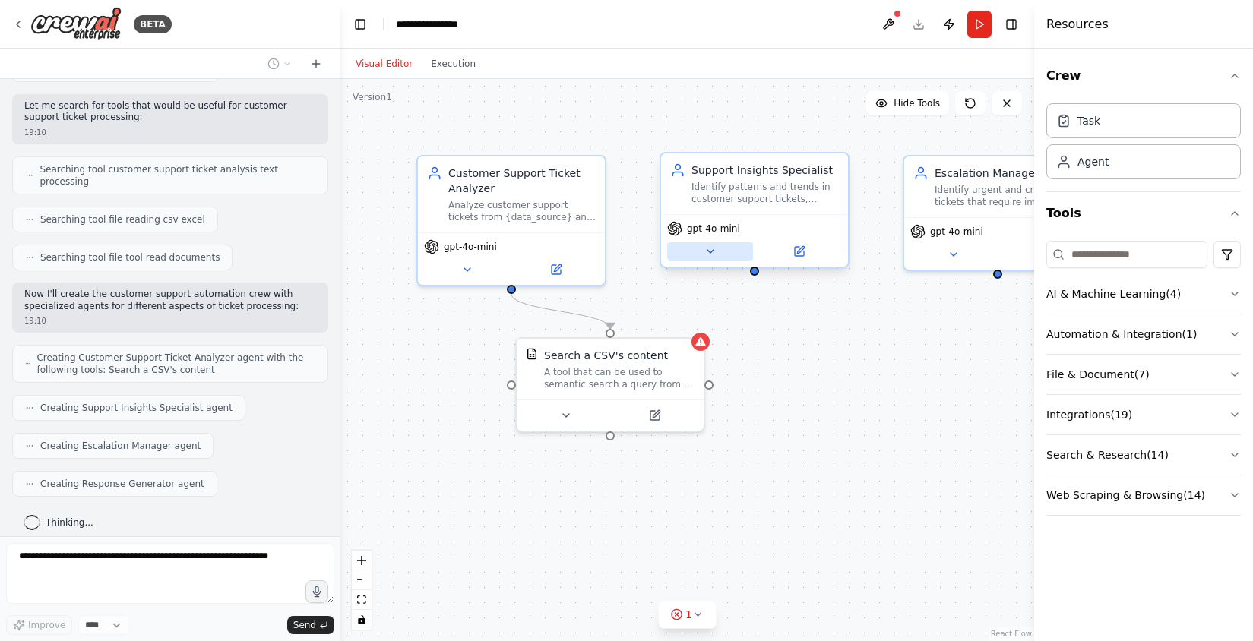
click at [713, 253] on icon at bounding box center [710, 251] width 12 height 12
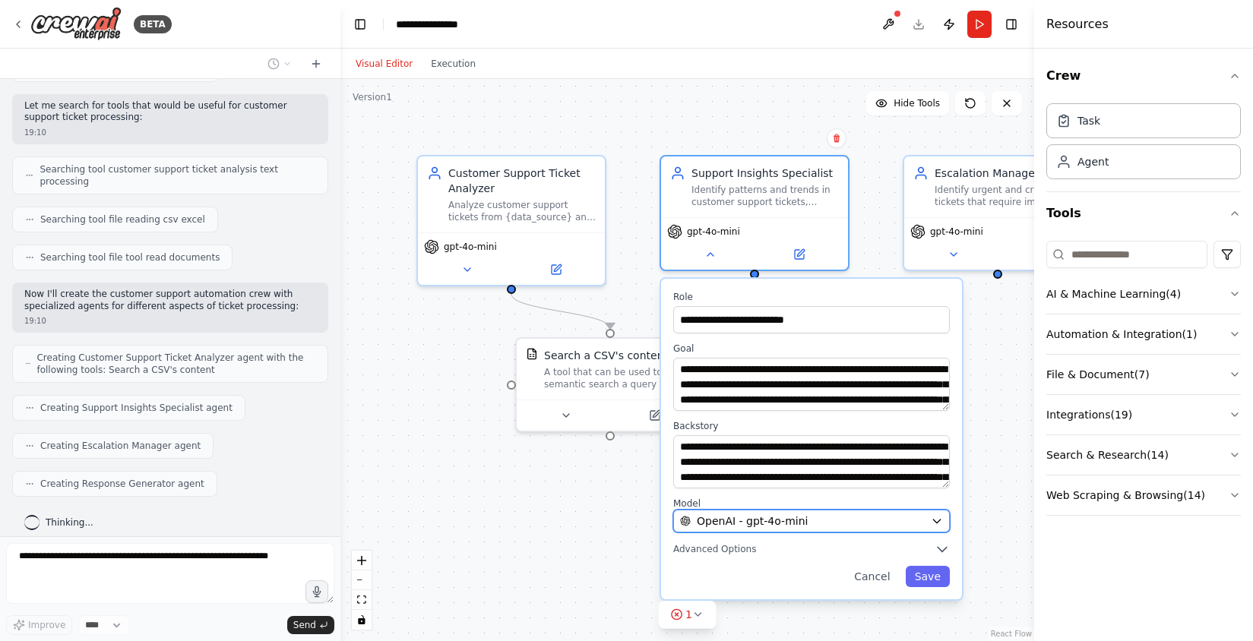
click at [829, 526] on div "OpenAI - gpt-4o-mini" at bounding box center [802, 521] width 245 height 15
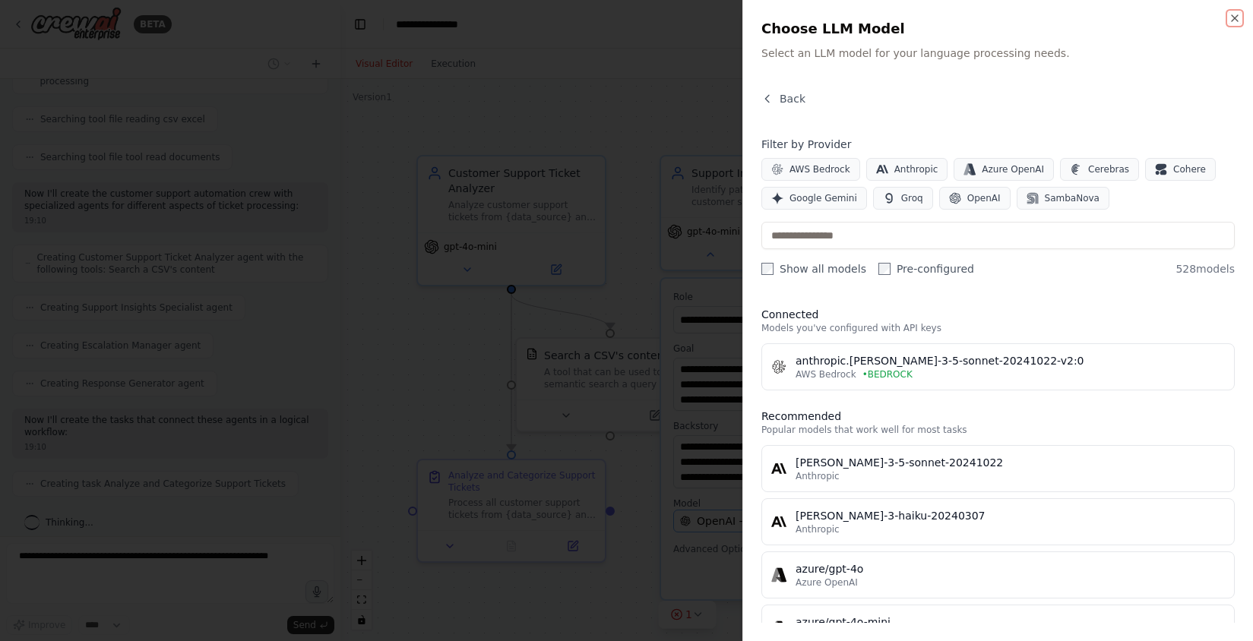
scroll to position [373, 0]
click at [791, 169] on span "AWS Bedrock" at bounding box center [820, 169] width 61 height 12
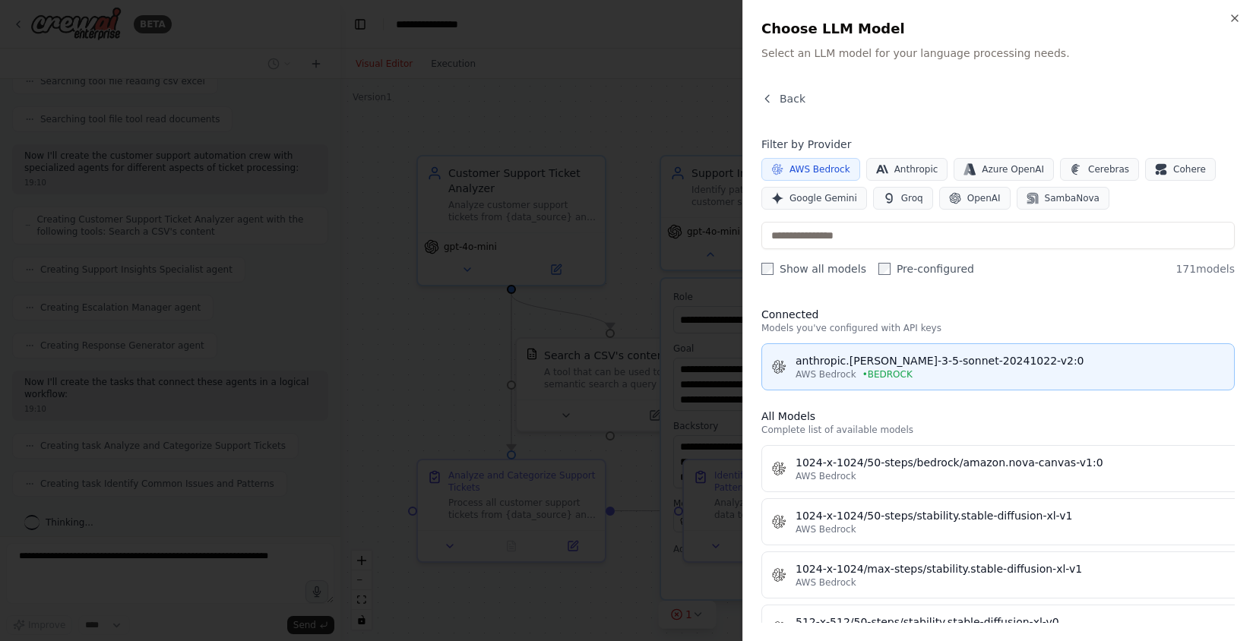
click at [1054, 370] on div "AWS Bedrock • BEDROCK" at bounding box center [1010, 375] width 429 height 12
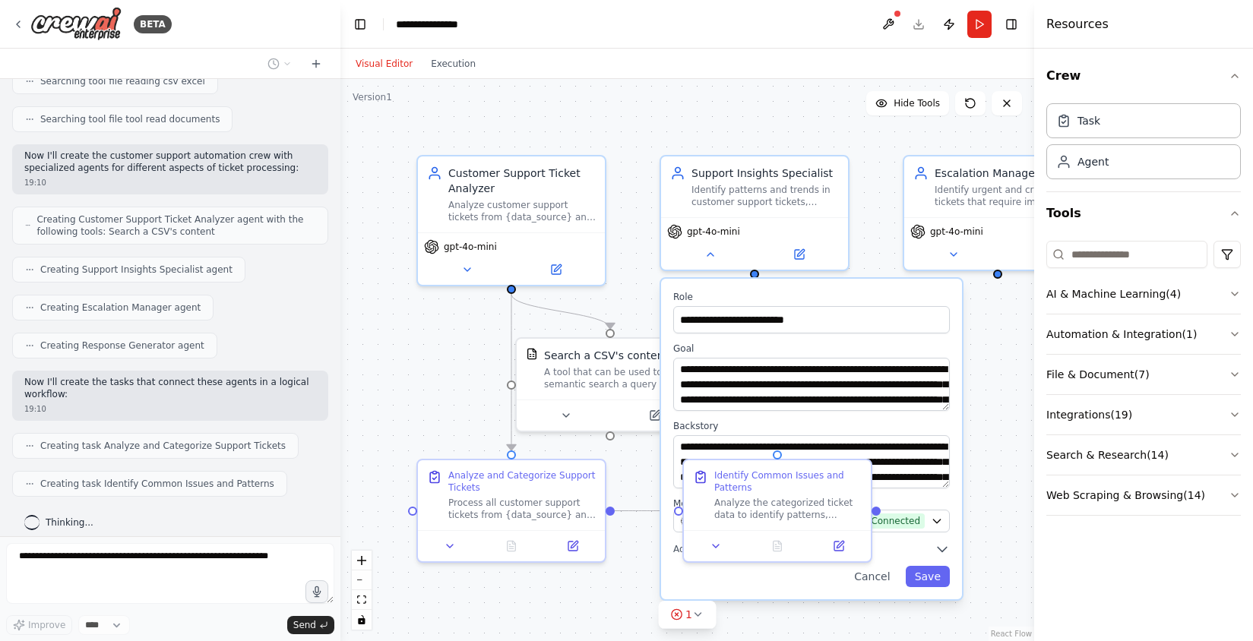
click at [1018, 394] on div ".deletable-edge-delete-btn { width: 20px; height: 20px; border: 0px solid #ffff…" at bounding box center [687, 360] width 694 height 562
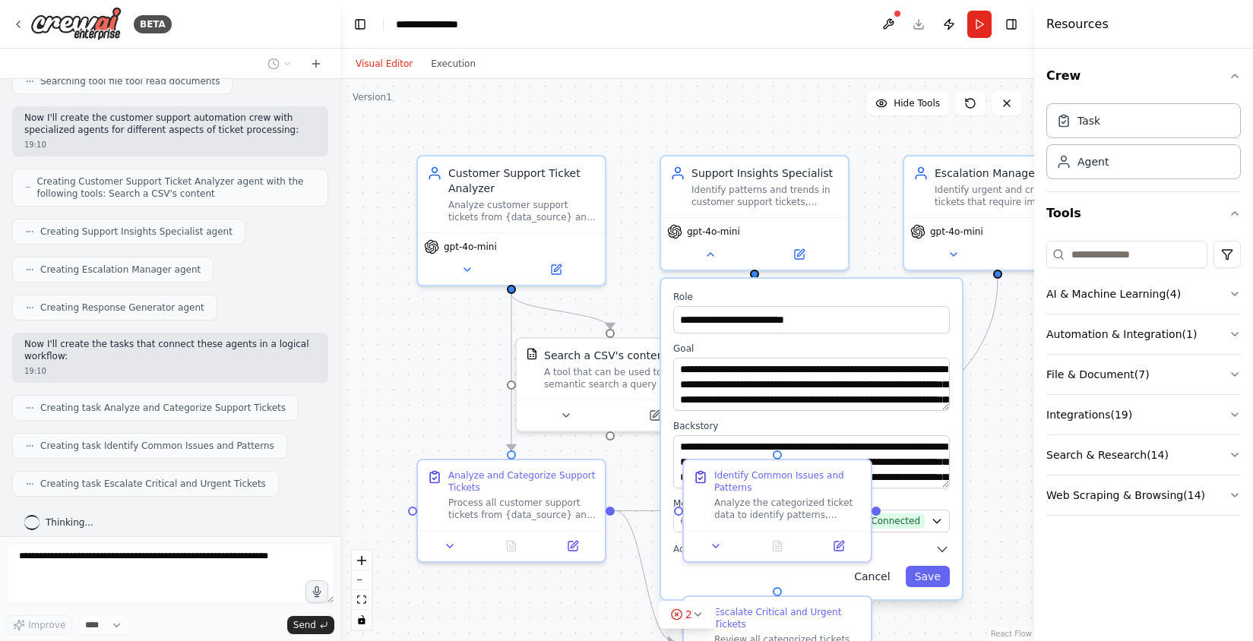
click at [872, 577] on button "Cancel" at bounding box center [872, 576] width 54 height 21
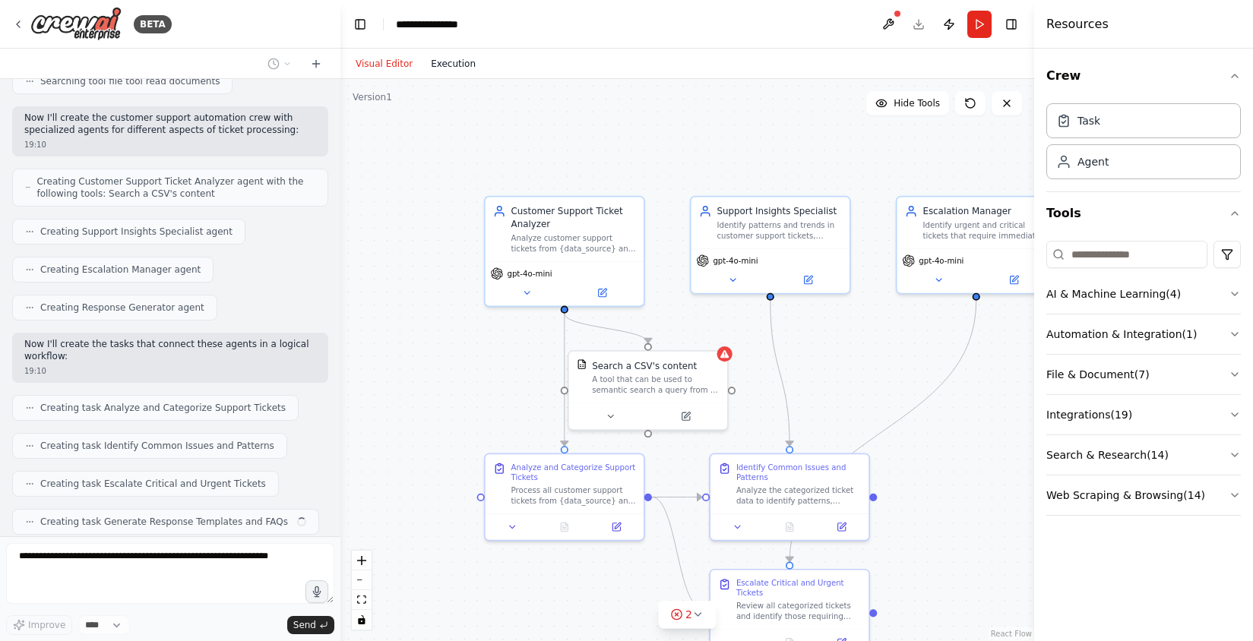
scroll to position [449, 0]
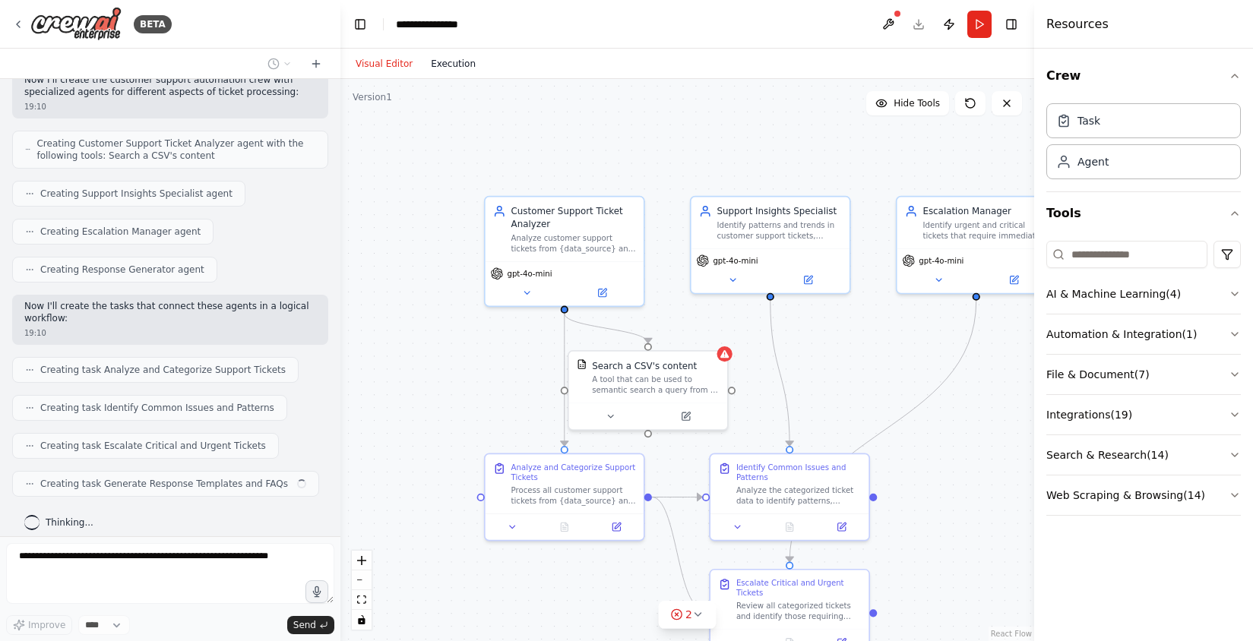
click at [438, 62] on button "Execution" at bounding box center [453, 64] width 63 height 18
click at [403, 64] on button "Visual Editor" at bounding box center [384, 64] width 75 height 18
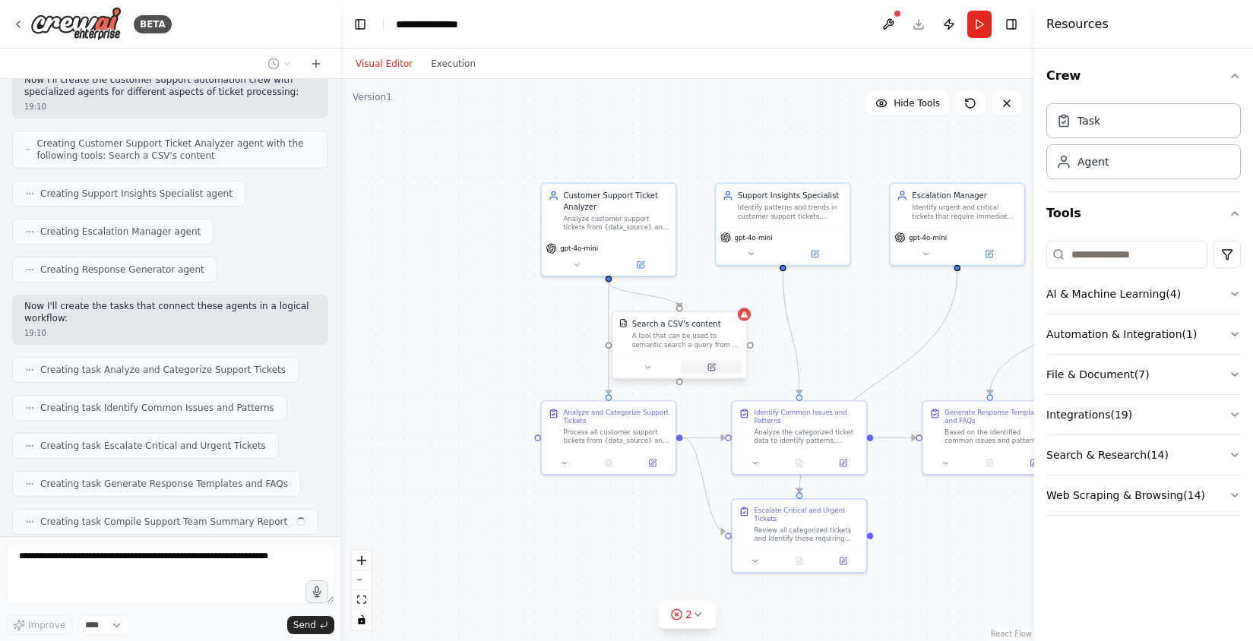
scroll to position [487, 0]
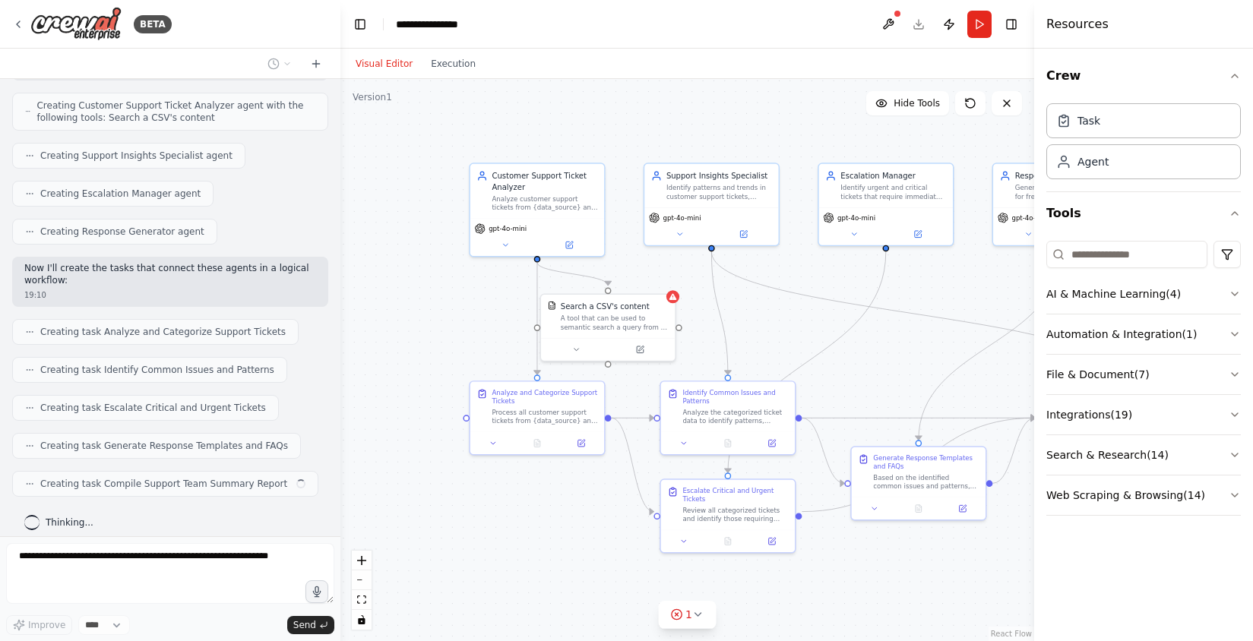
drag, startPoint x: 846, startPoint y: 351, endPoint x: 644, endPoint y: 299, distance: 208.1
click at [644, 299] on div ".deletable-edge-delete-btn { width: 20px; height: 20px; border: 0px solid #ffff…" at bounding box center [687, 360] width 694 height 562
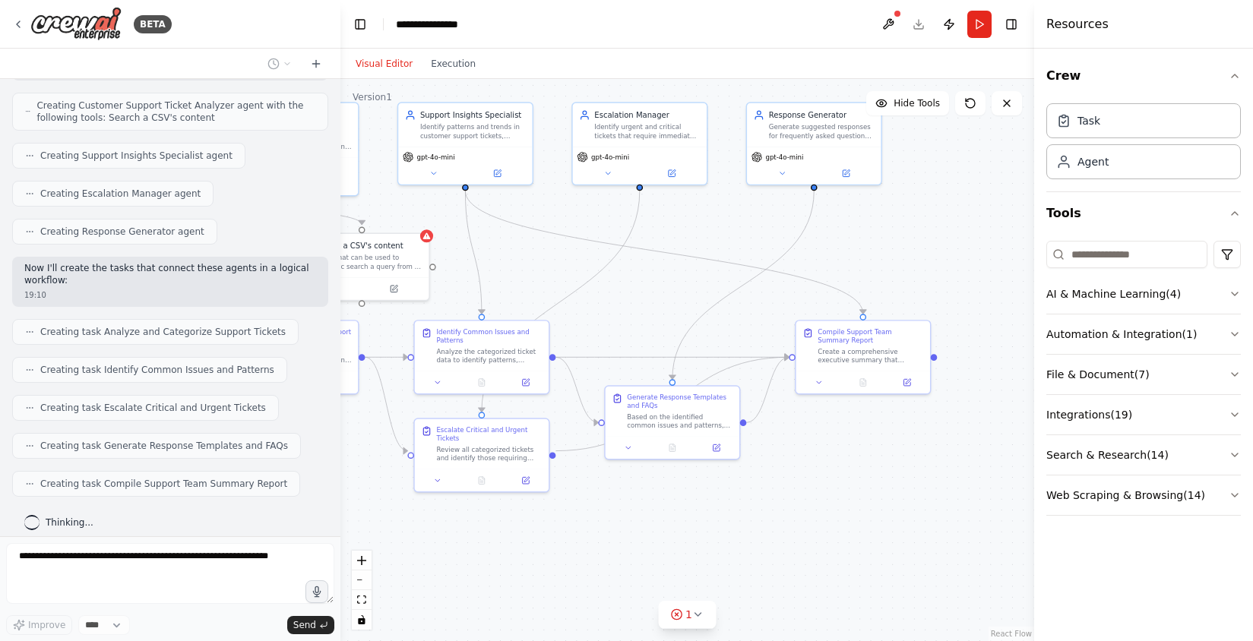
drag, startPoint x: 940, startPoint y: 502, endPoint x: 836, endPoint y: 477, distance: 106.9
click at [836, 477] on div ".deletable-edge-delete-btn { width: 20px; height: 20px; border: 0px solid #ffff…" at bounding box center [687, 360] width 694 height 562
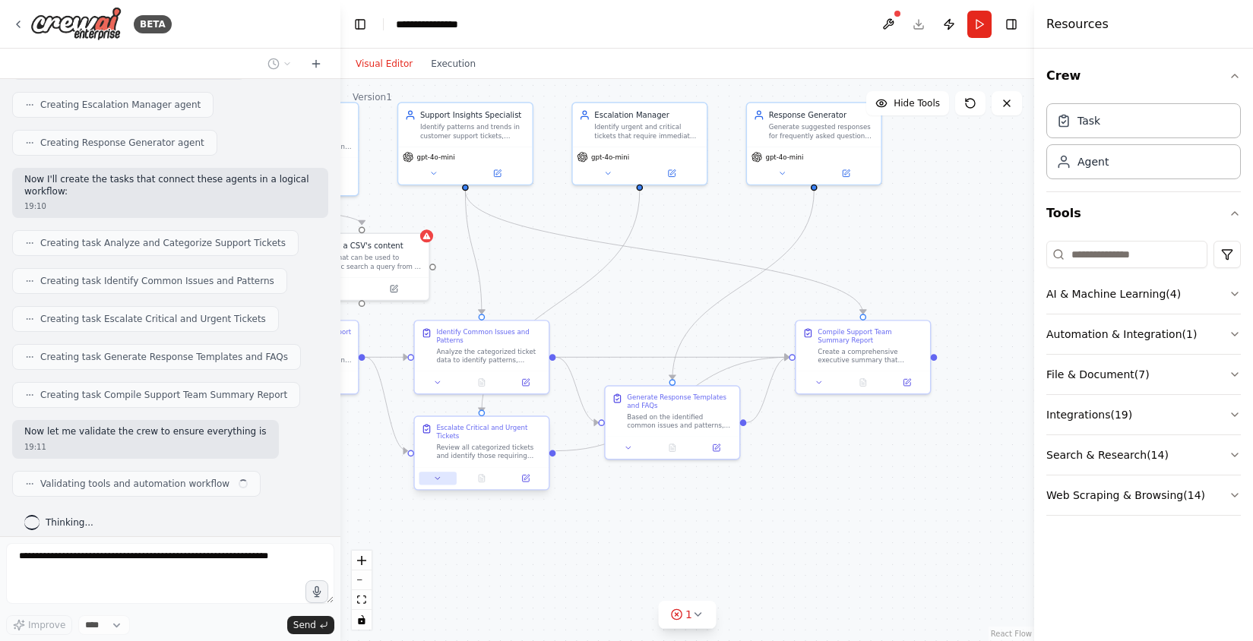
scroll to position [587, 0]
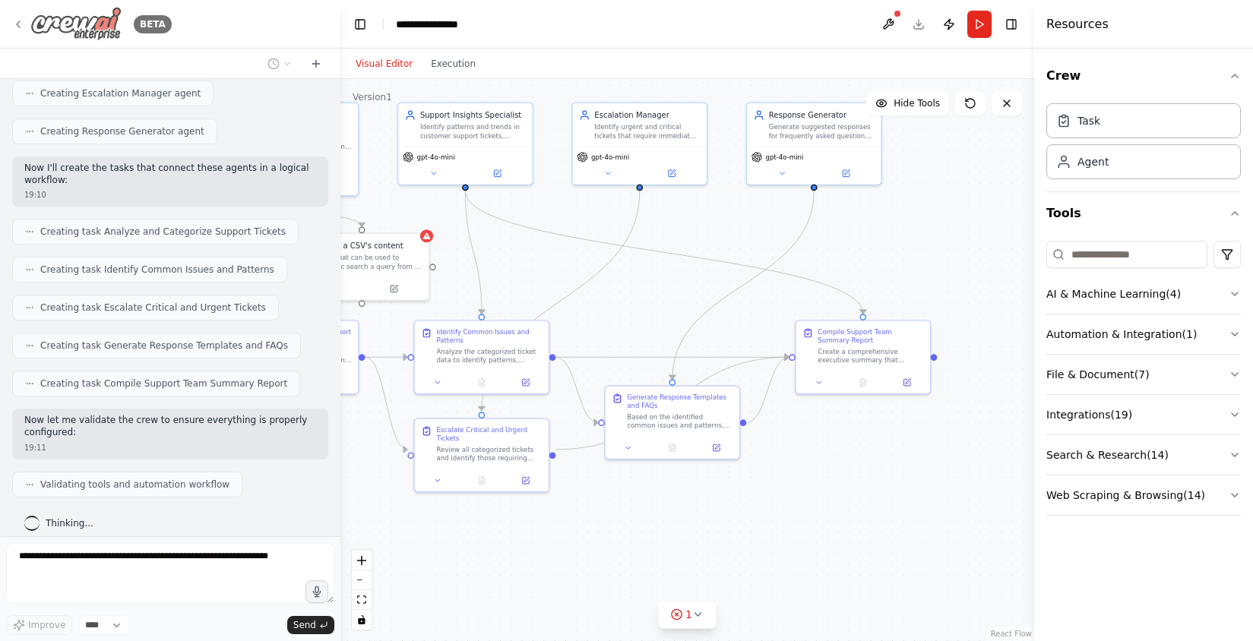
click at [62, 21] on img at bounding box center [75, 24] width 91 height 34
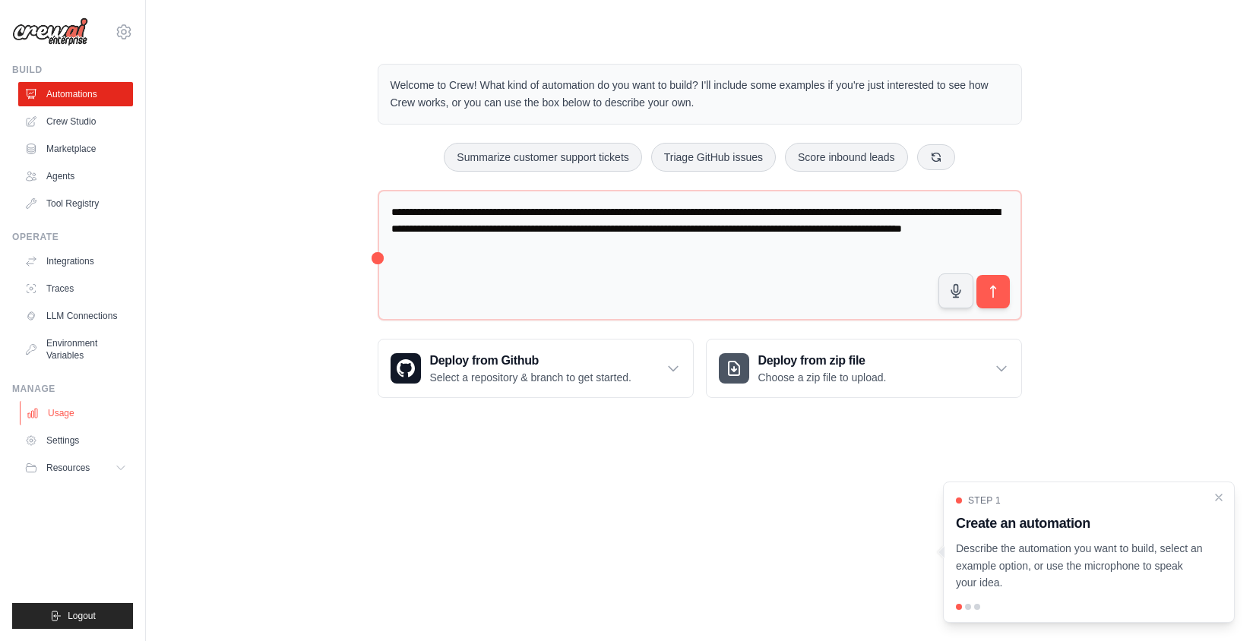
click at [55, 419] on link "Usage" at bounding box center [77, 413] width 115 height 24
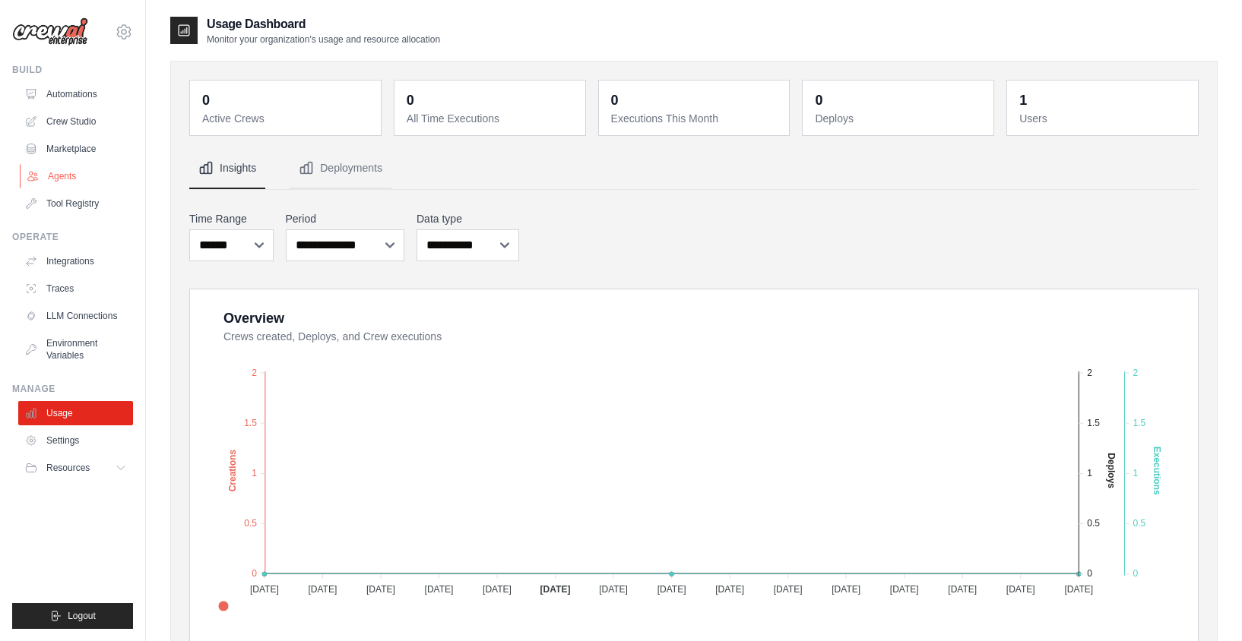
click at [56, 176] on link "Agents" at bounding box center [77, 176] width 115 height 24
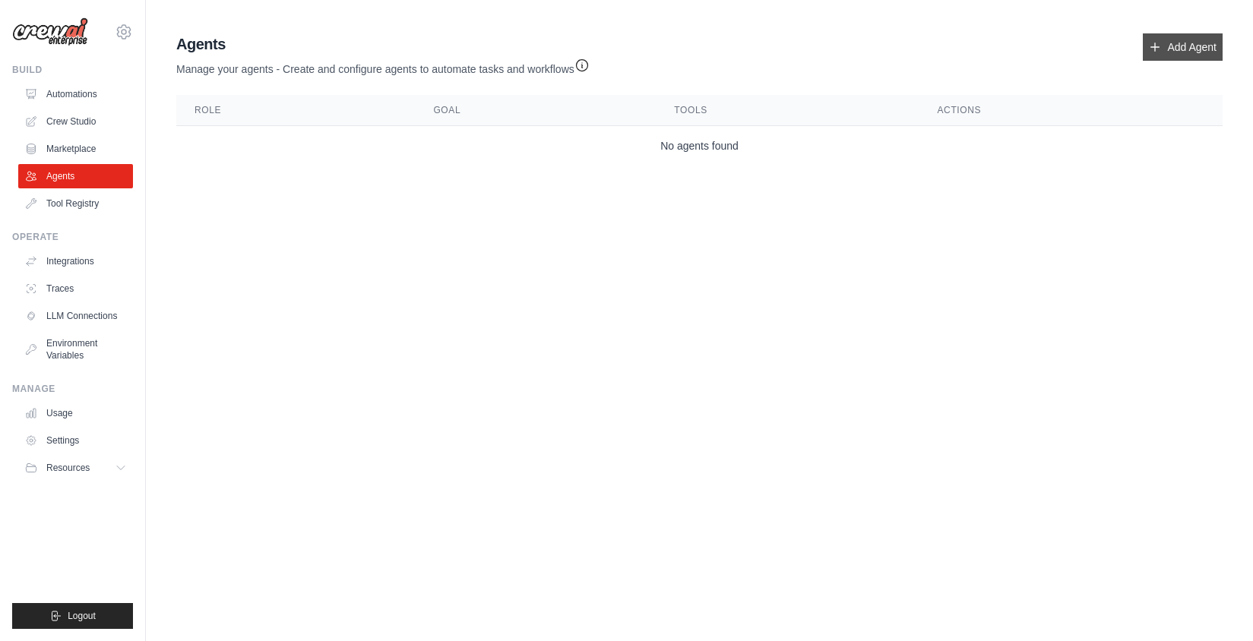
click at [1176, 51] on link "Add Agent" at bounding box center [1183, 46] width 80 height 27
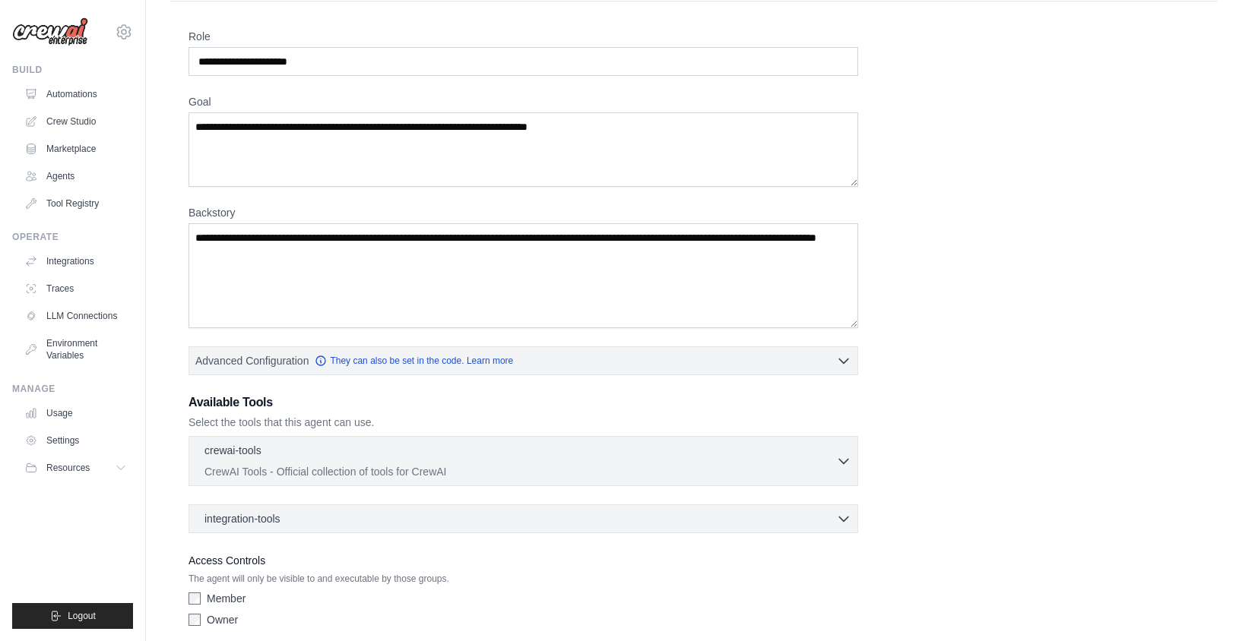
scroll to position [106, 0]
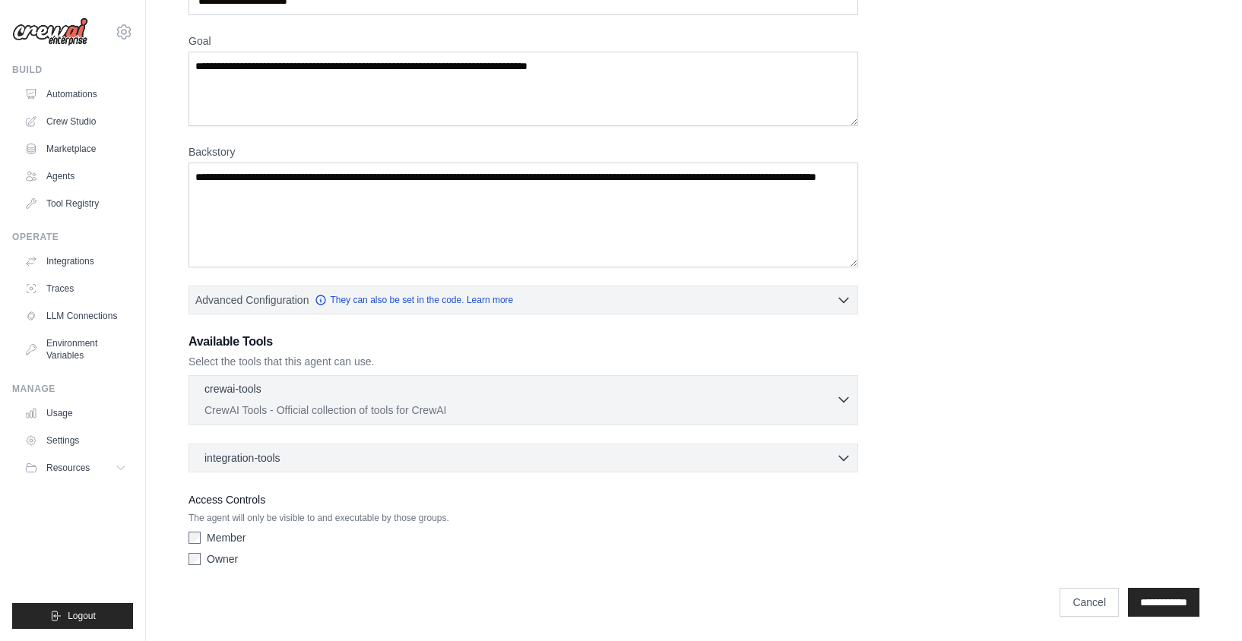
click at [820, 396] on div "crewai-tools 0 selected" at bounding box center [520, 391] width 632 height 18
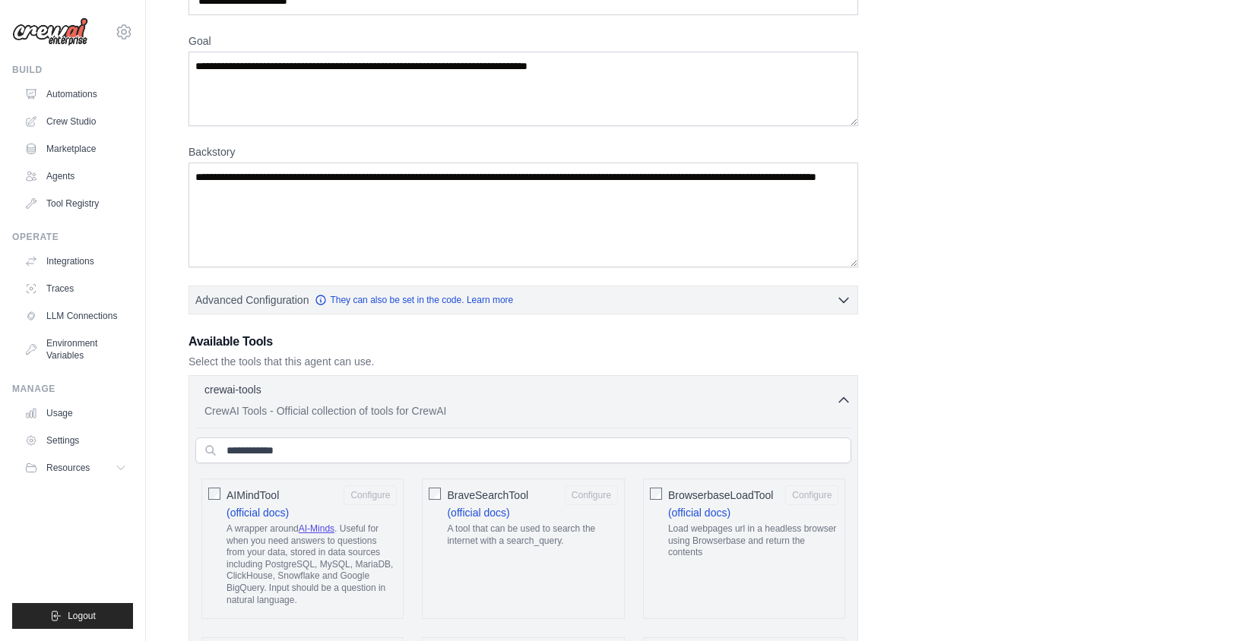
scroll to position [288, 0]
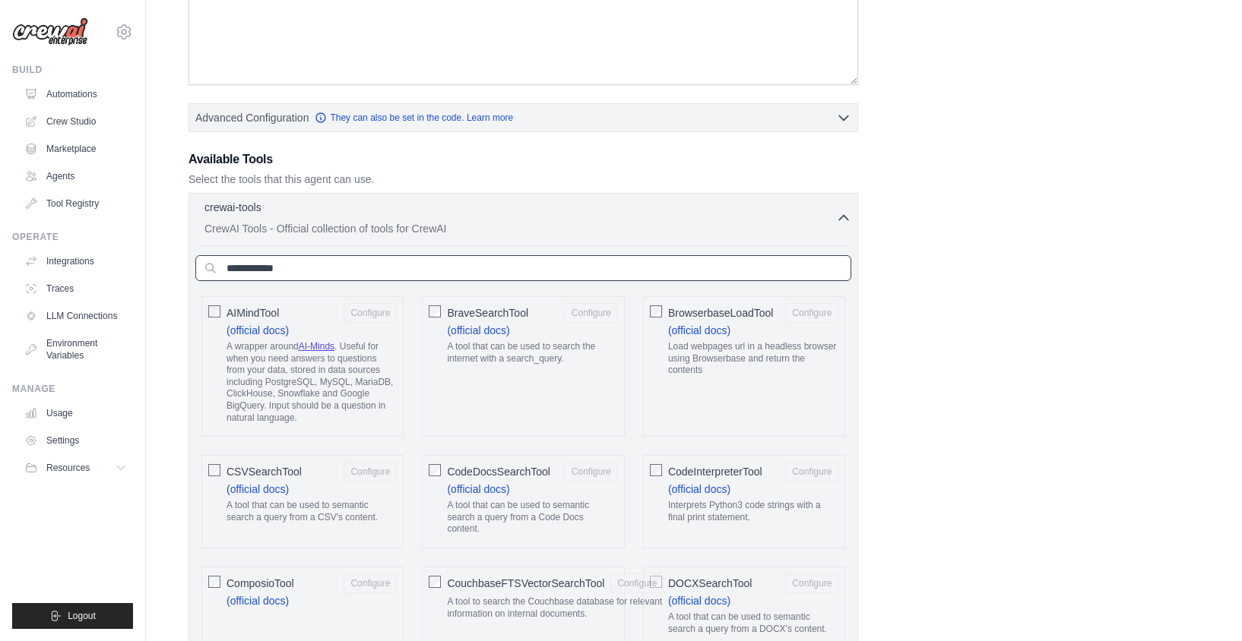
click at [271, 271] on input "text" at bounding box center [523, 268] width 656 height 26
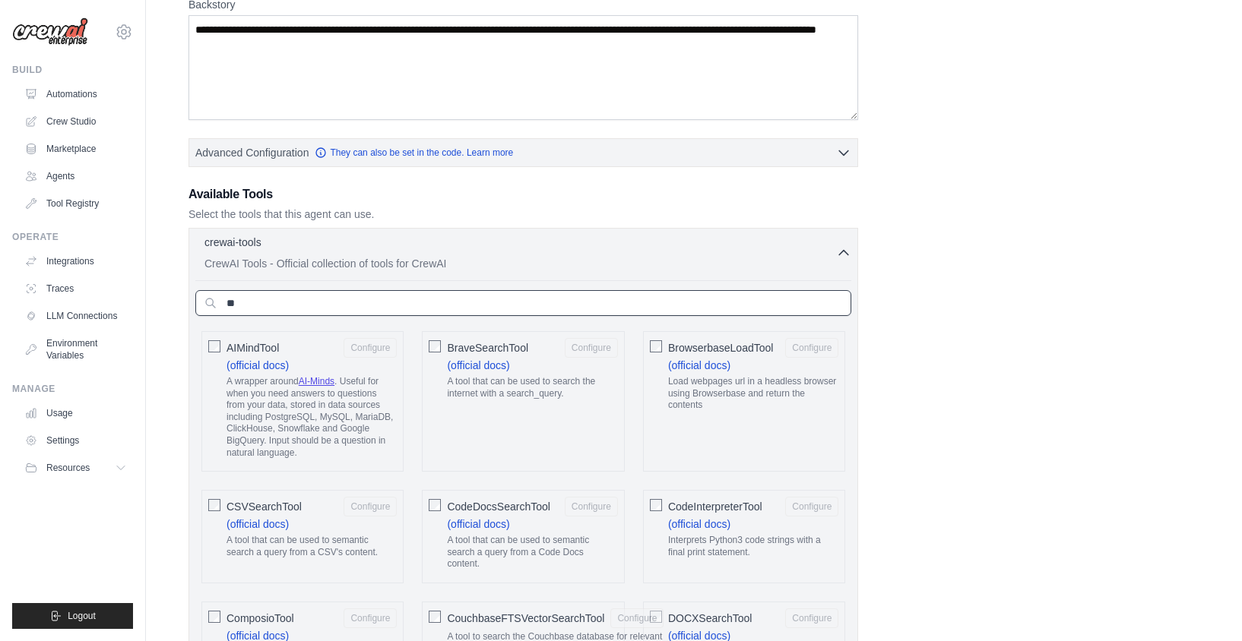
scroll to position [160, 0]
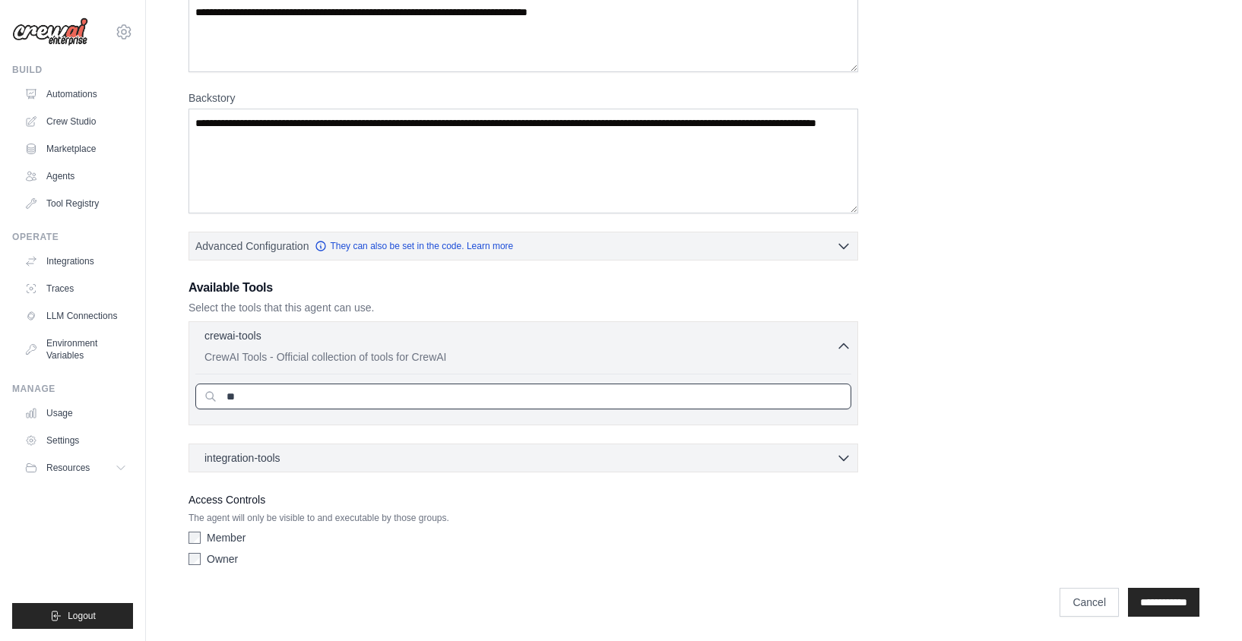
type input "*"
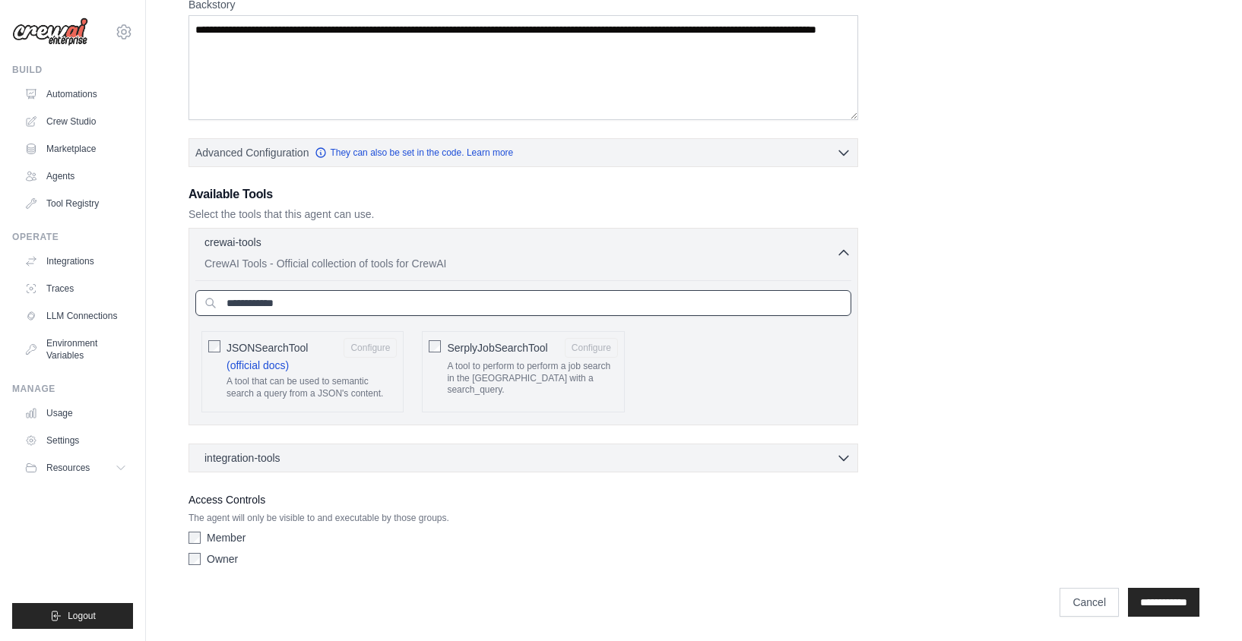
scroll to position [288, 0]
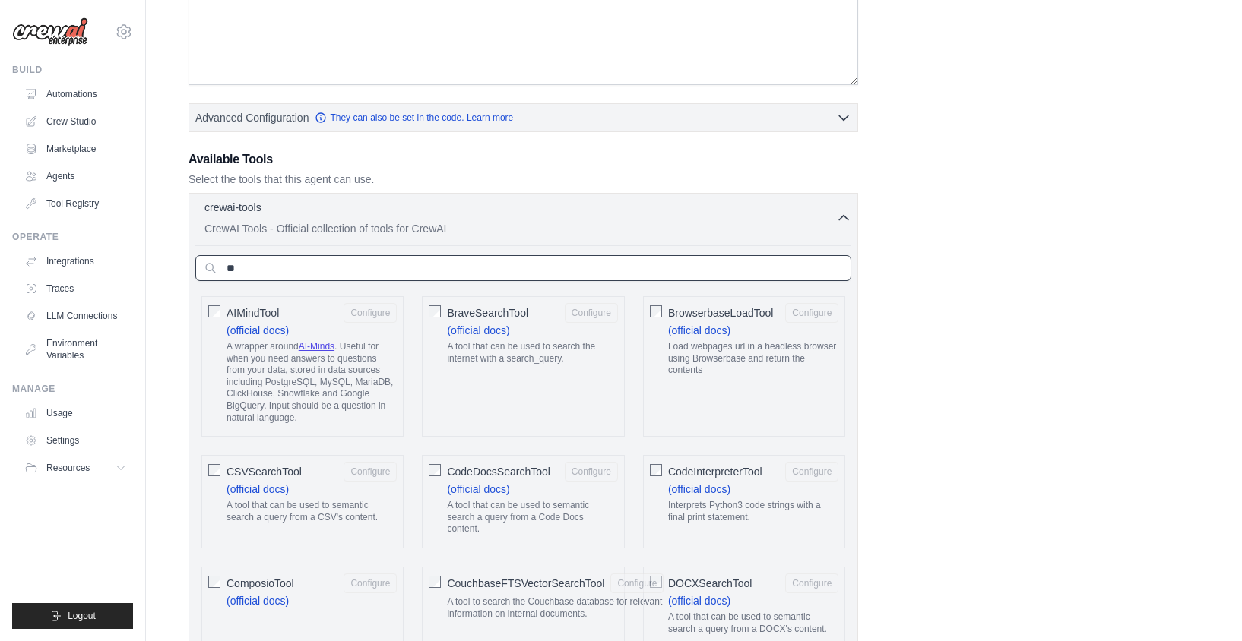
type input "*"
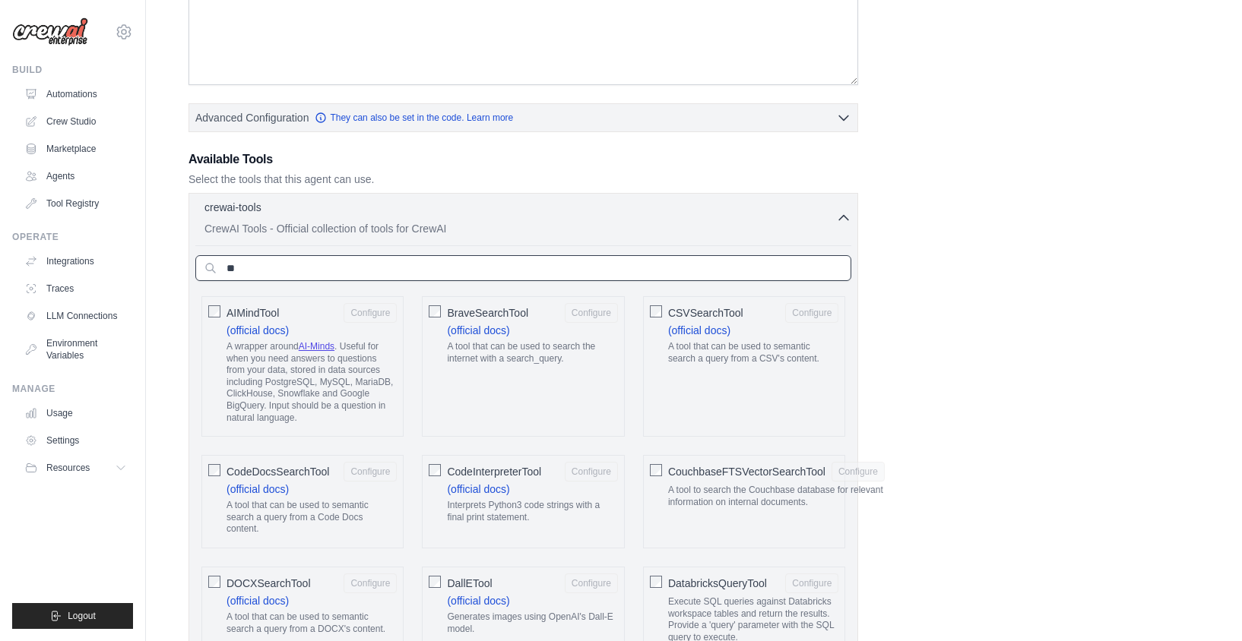
type input "*"
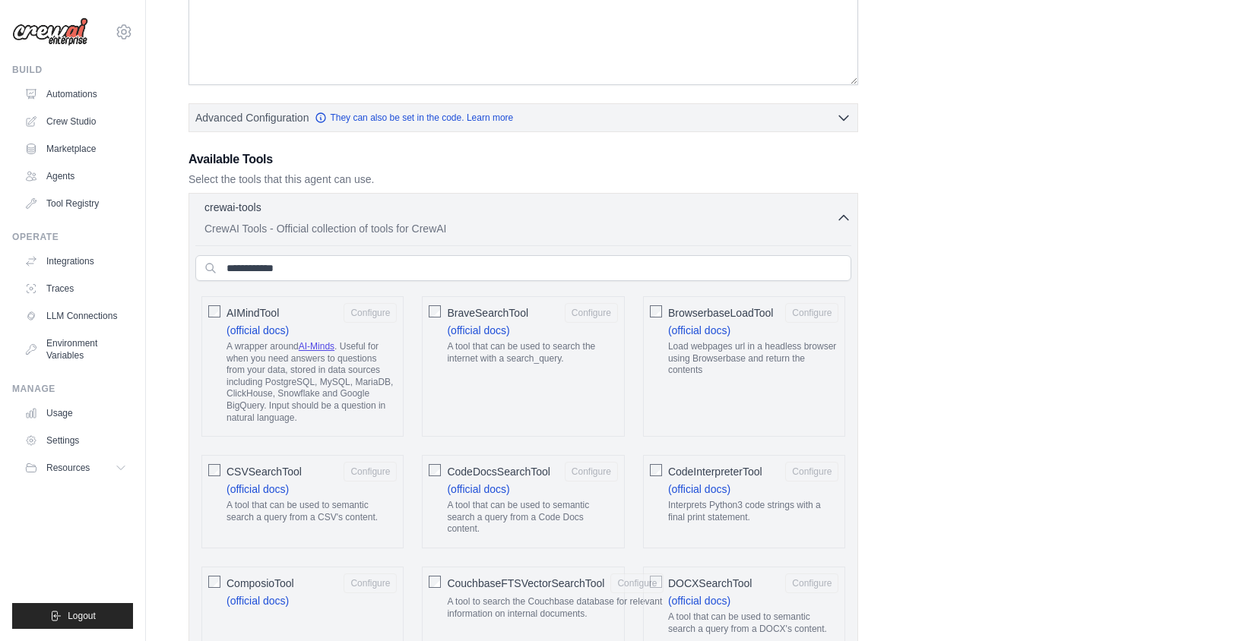
click at [847, 220] on icon "button" at bounding box center [843, 218] width 15 height 15
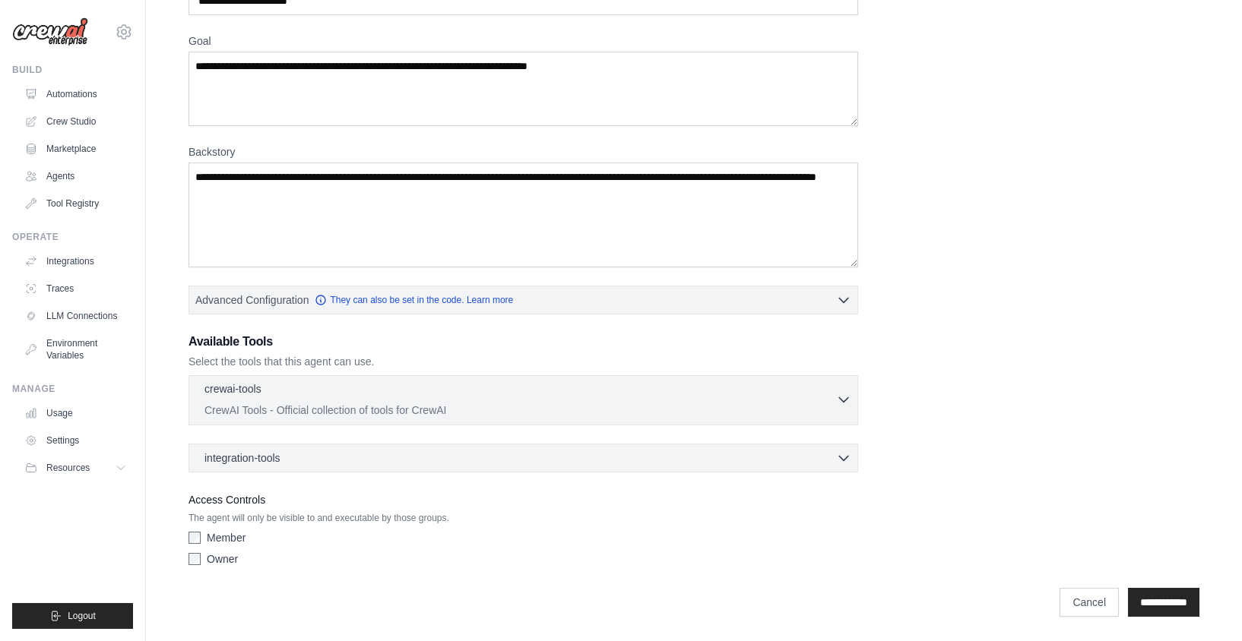
click at [839, 403] on icon "button" at bounding box center [843, 399] width 15 height 15
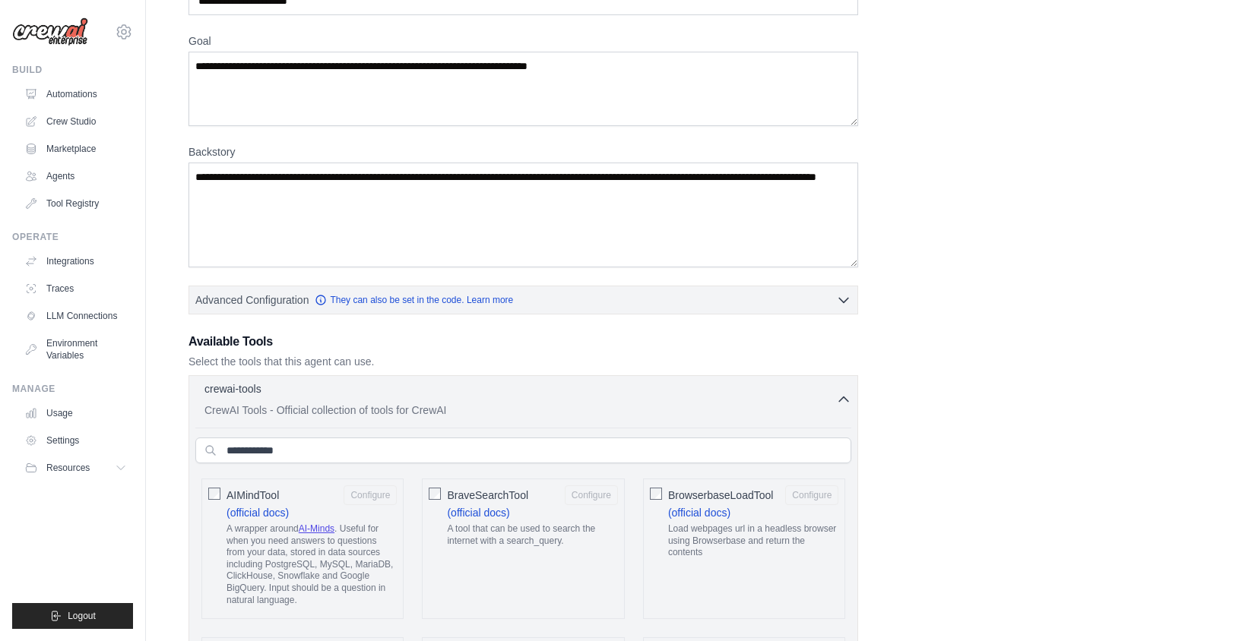
scroll to position [288, 0]
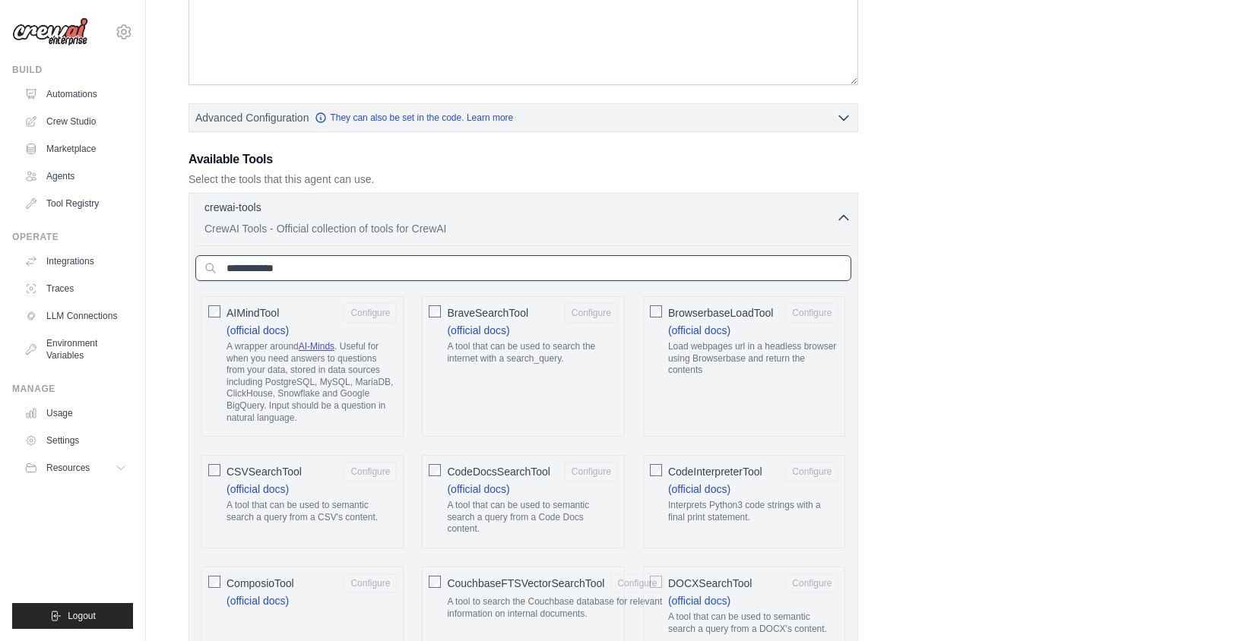
click at [302, 270] on input "text" at bounding box center [523, 268] width 656 height 26
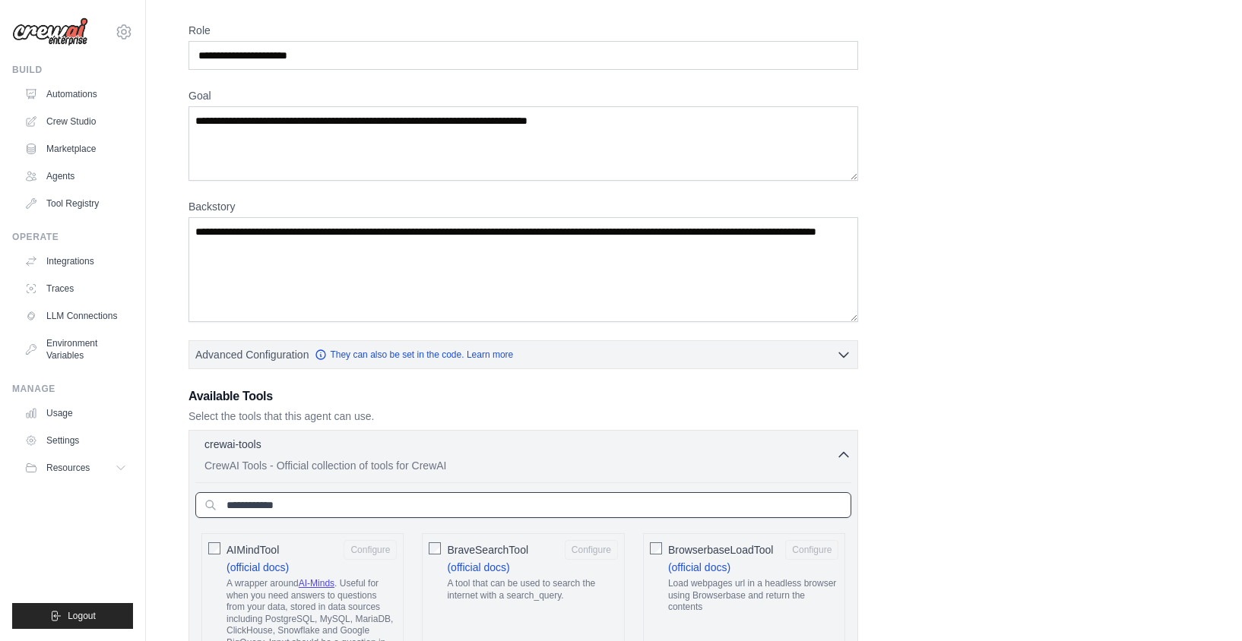
scroll to position [91, 0]
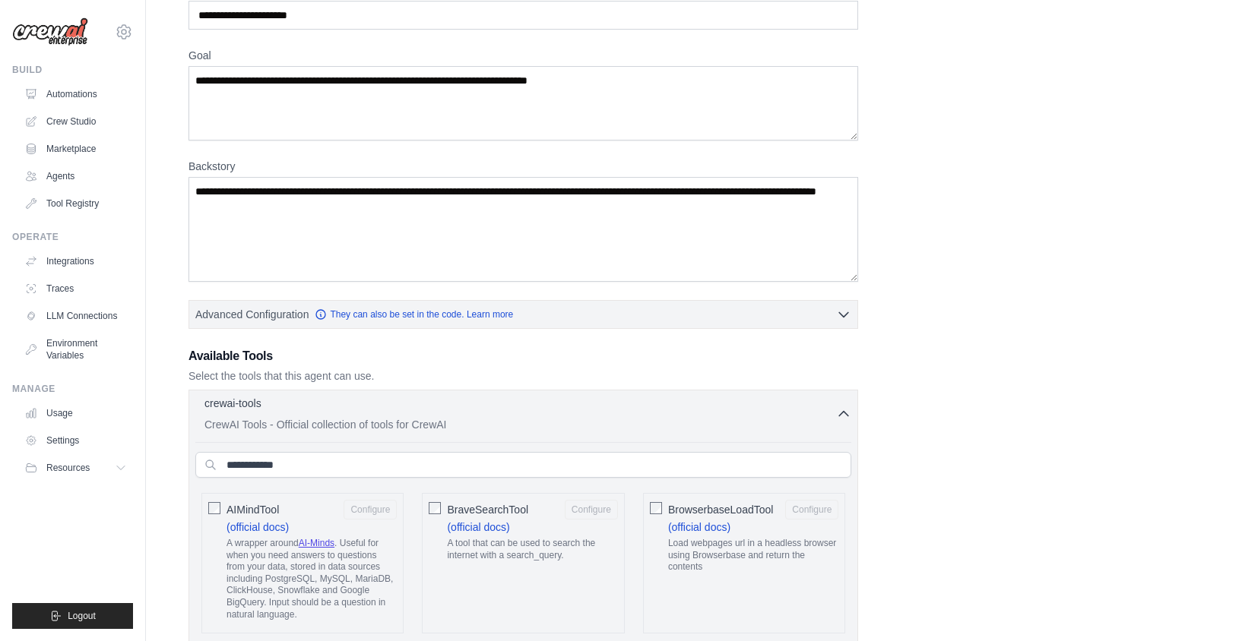
click at [837, 415] on icon "button" at bounding box center [843, 414] width 15 height 15
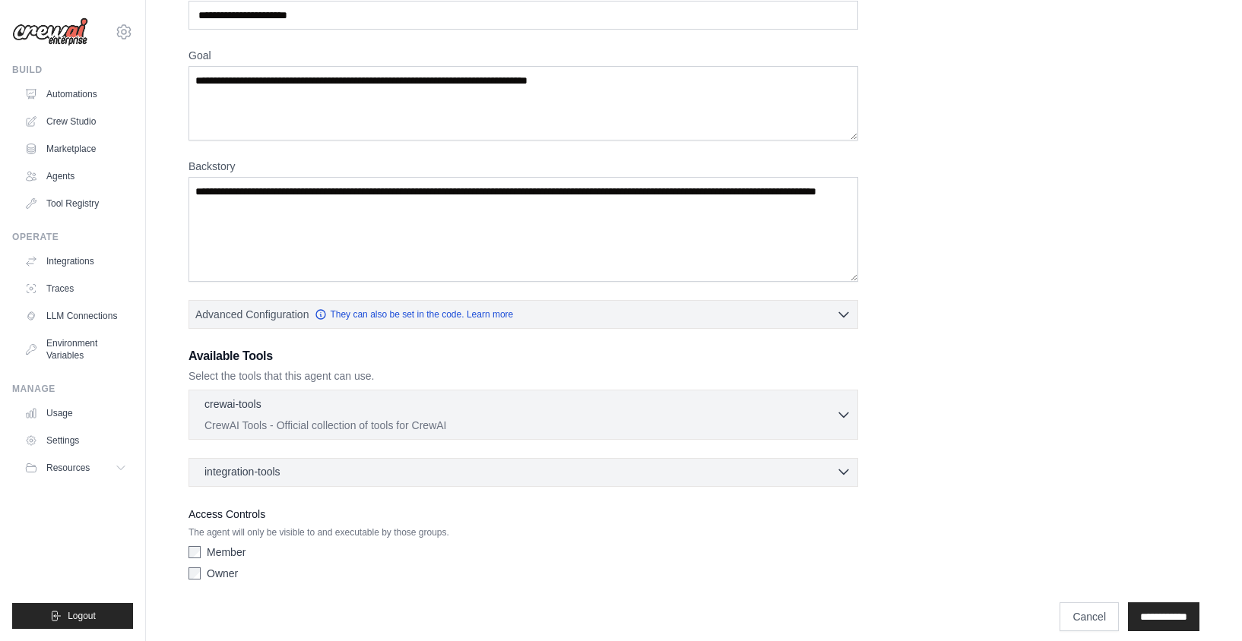
click at [840, 470] on icon "button" at bounding box center [843, 472] width 9 height 5
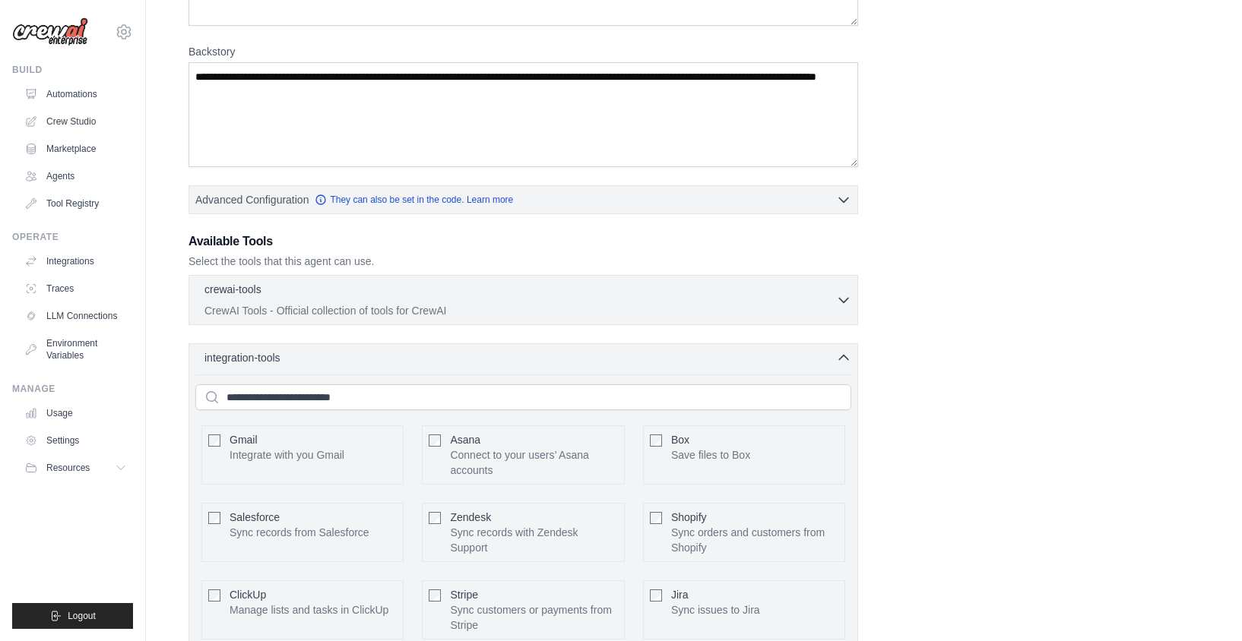
scroll to position [274, 0]
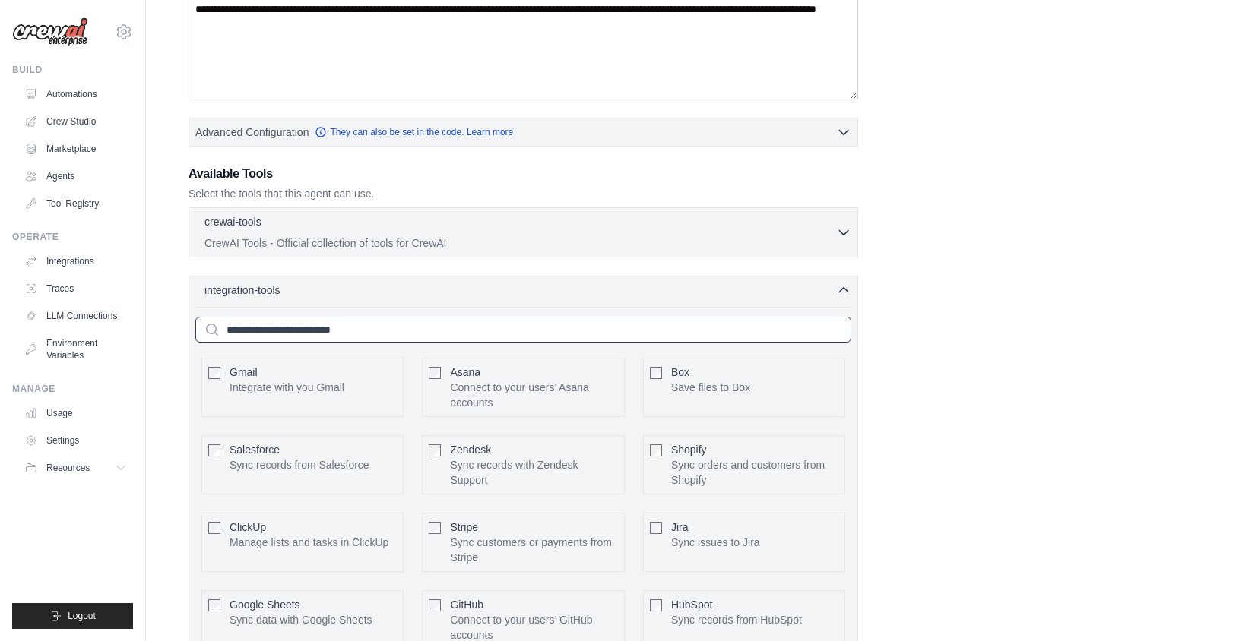
click at [356, 331] on input "text" at bounding box center [523, 330] width 656 height 26
type input "*"
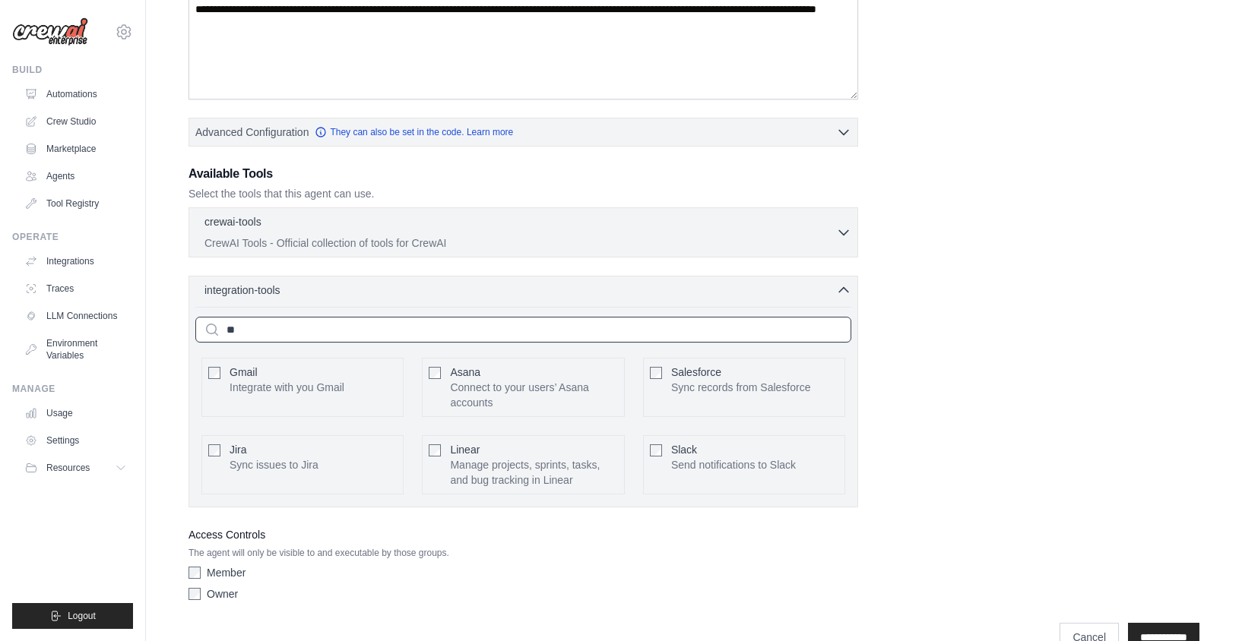
scroll to position [160, 0]
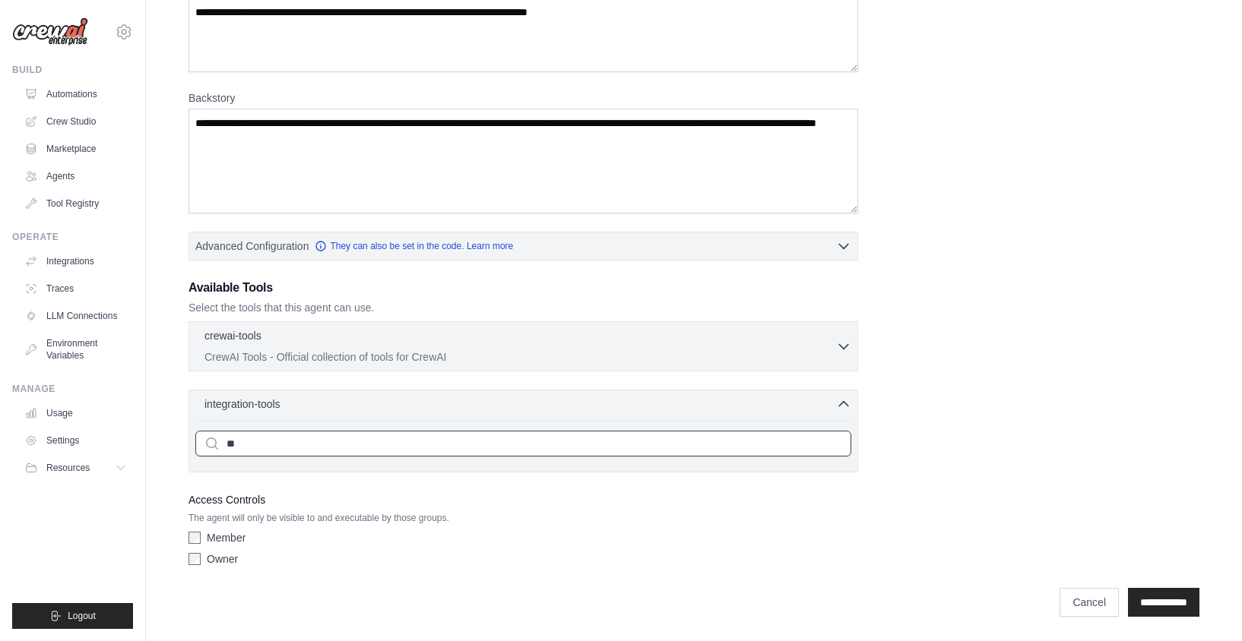
type input "*"
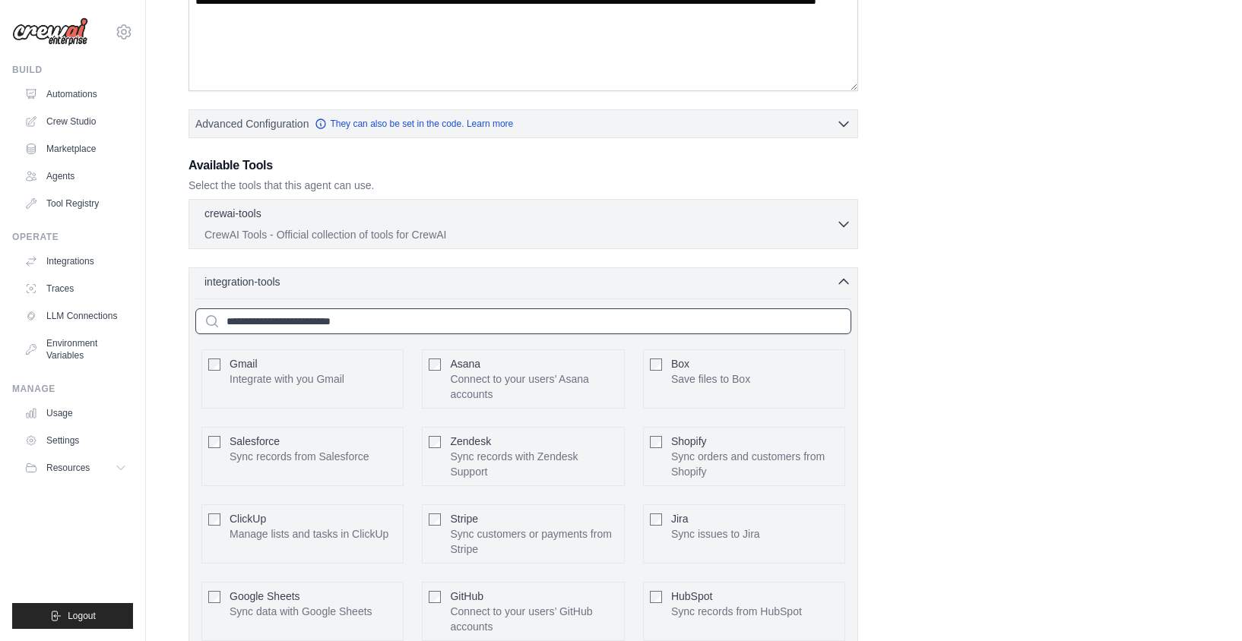
scroll to position [176, 0]
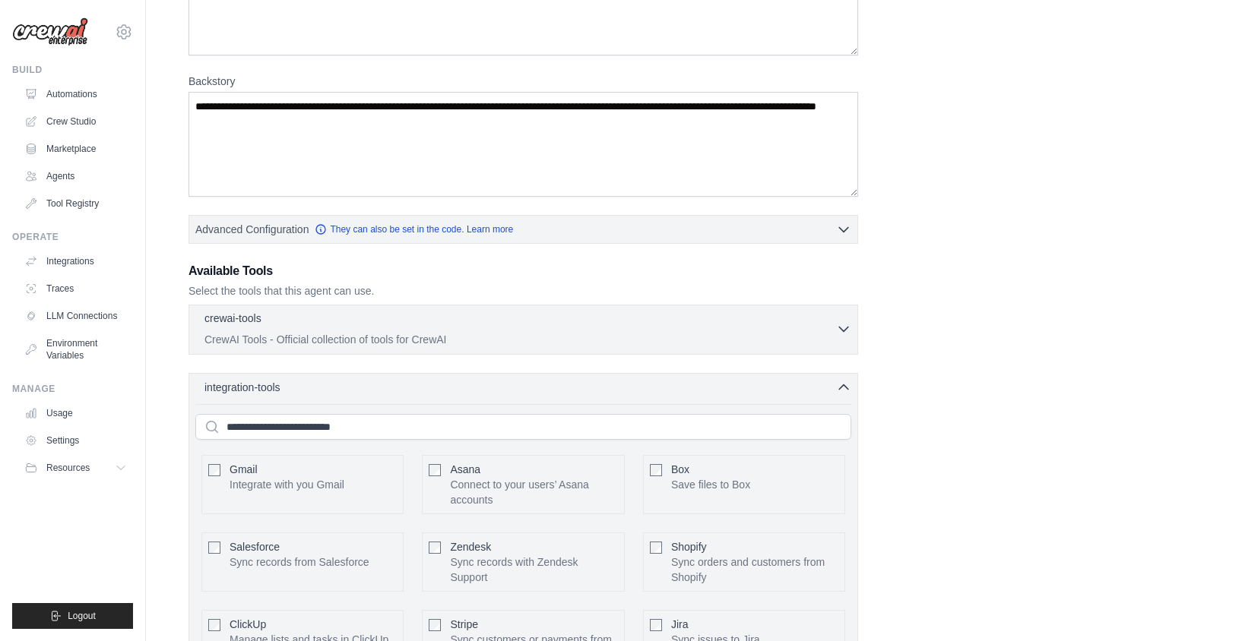
click at [847, 334] on icon "button" at bounding box center [843, 328] width 15 height 15
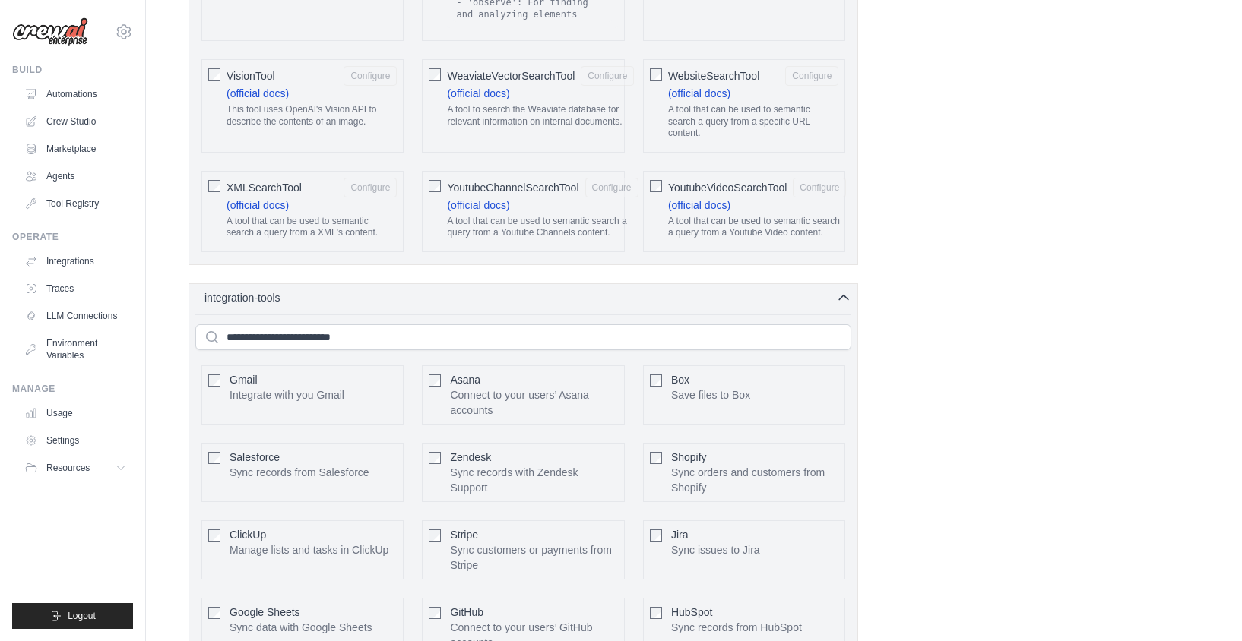
scroll to position [2880, 0]
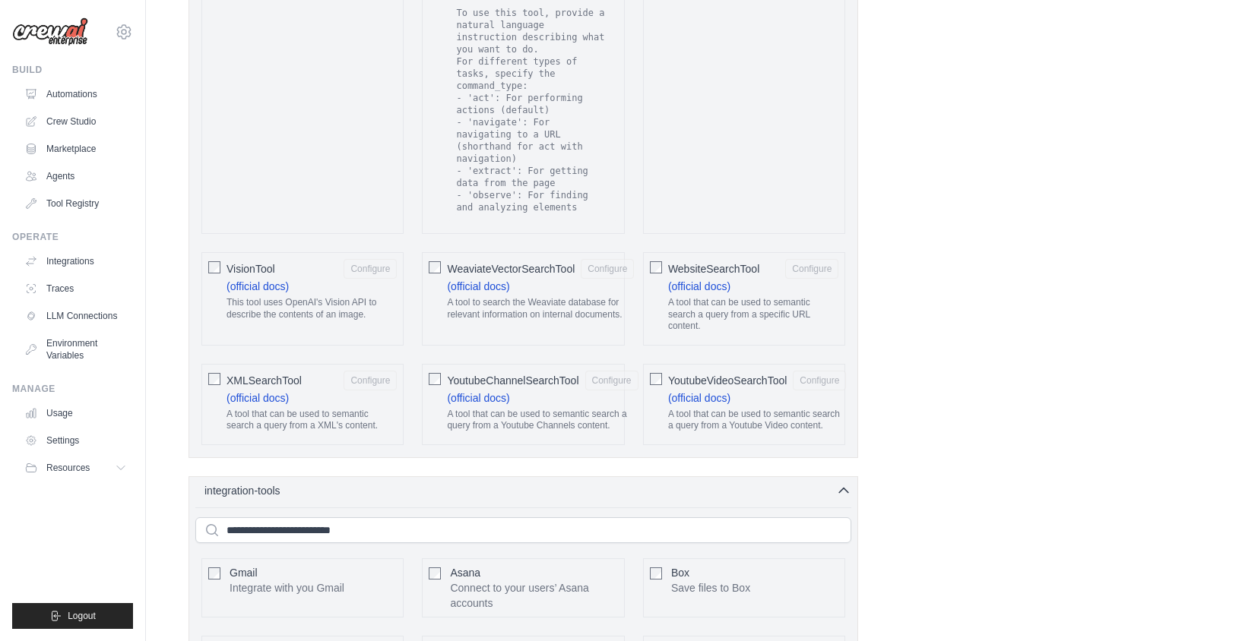
click at [38, 20] on img at bounding box center [50, 31] width 76 height 29
click at [46, 30] on img at bounding box center [50, 31] width 76 height 29
click at [59, 473] on span "Resources" at bounding box center [69, 468] width 43 height 12
click at [80, 495] on span "Documentation" at bounding box center [85, 494] width 62 height 12
